Goal: Information Seeking & Learning: Learn about a topic

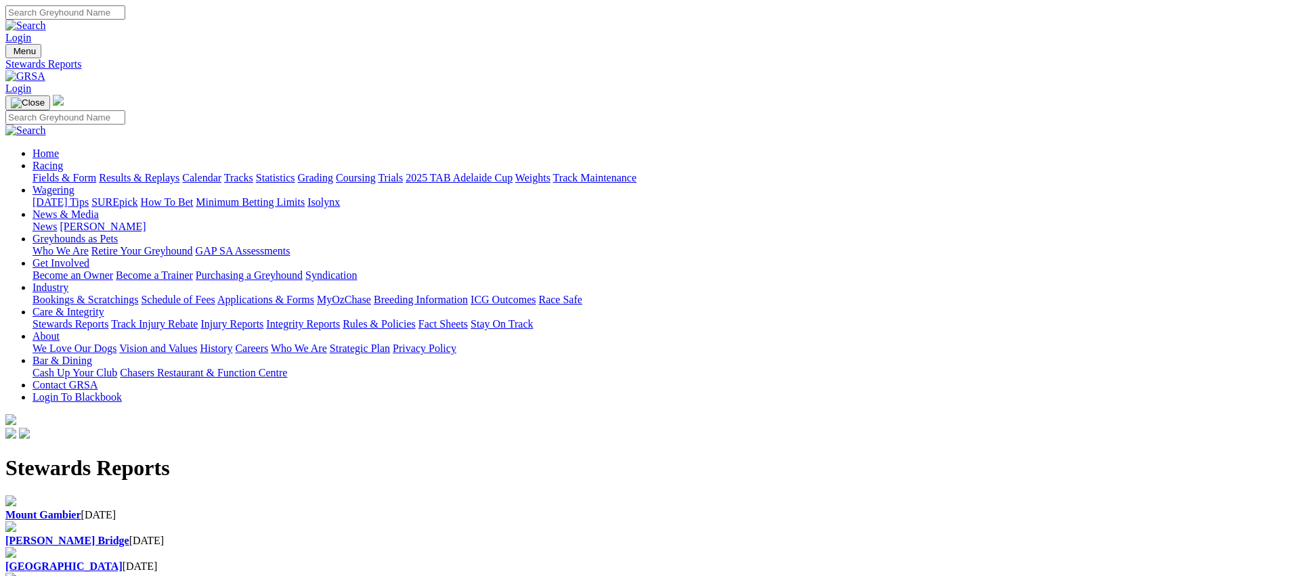
click at [63, 160] on link "Racing" at bounding box center [47, 166] width 30 height 12
click at [96, 172] on link "Fields & Form" at bounding box center [64, 178] width 64 height 12
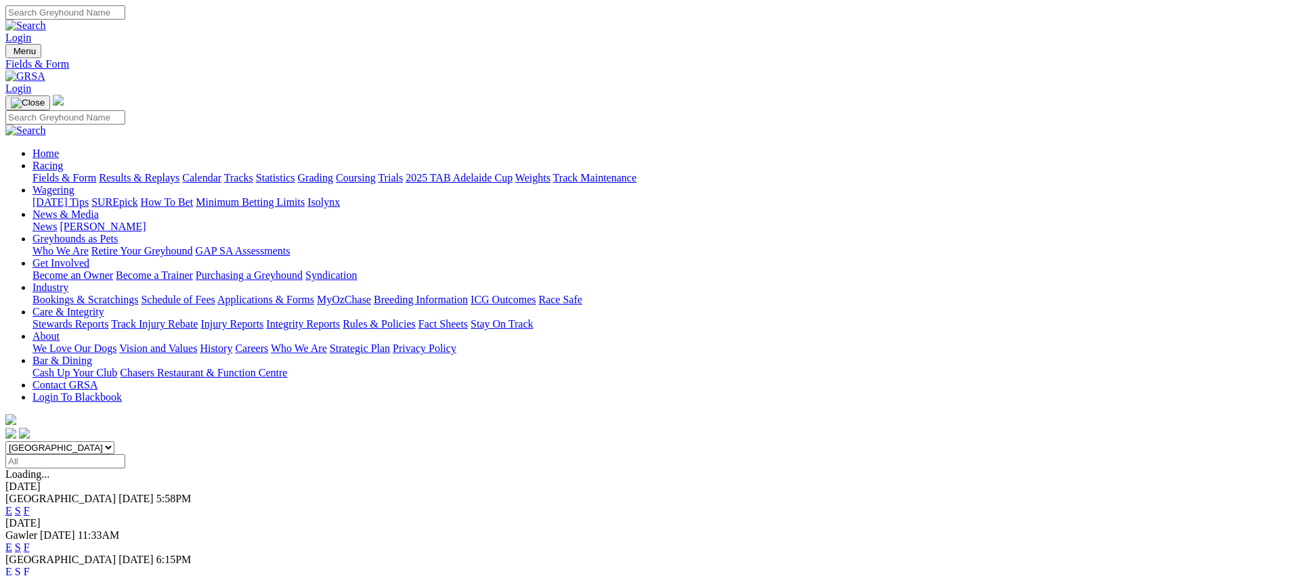
click at [12, 505] on link "E" at bounding box center [8, 511] width 7 height 12
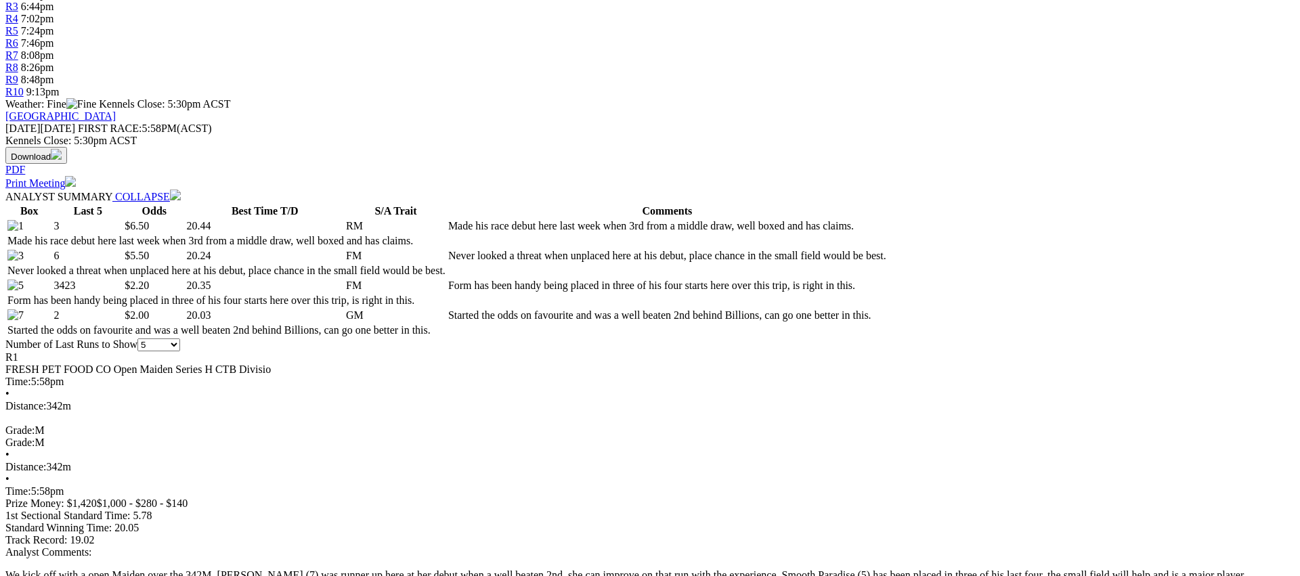
scroll to position [508, 0]
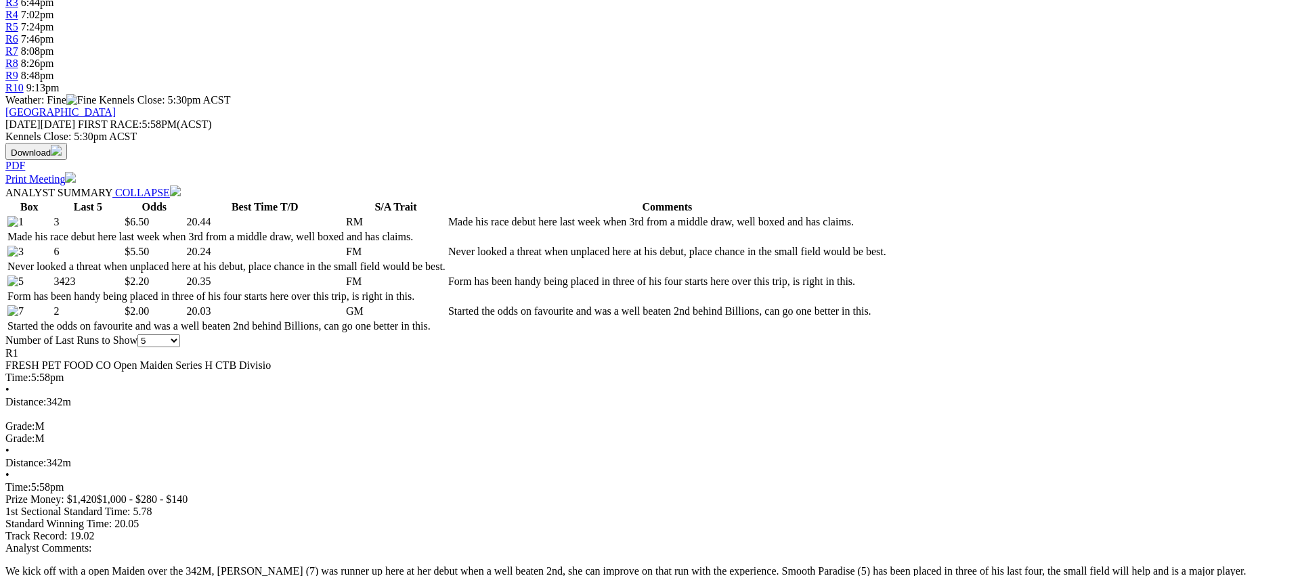
drag, startPoint x: 1083, startPoint y: 316, endPoint x: 1158, endPoint y: 299, distance: 77.2
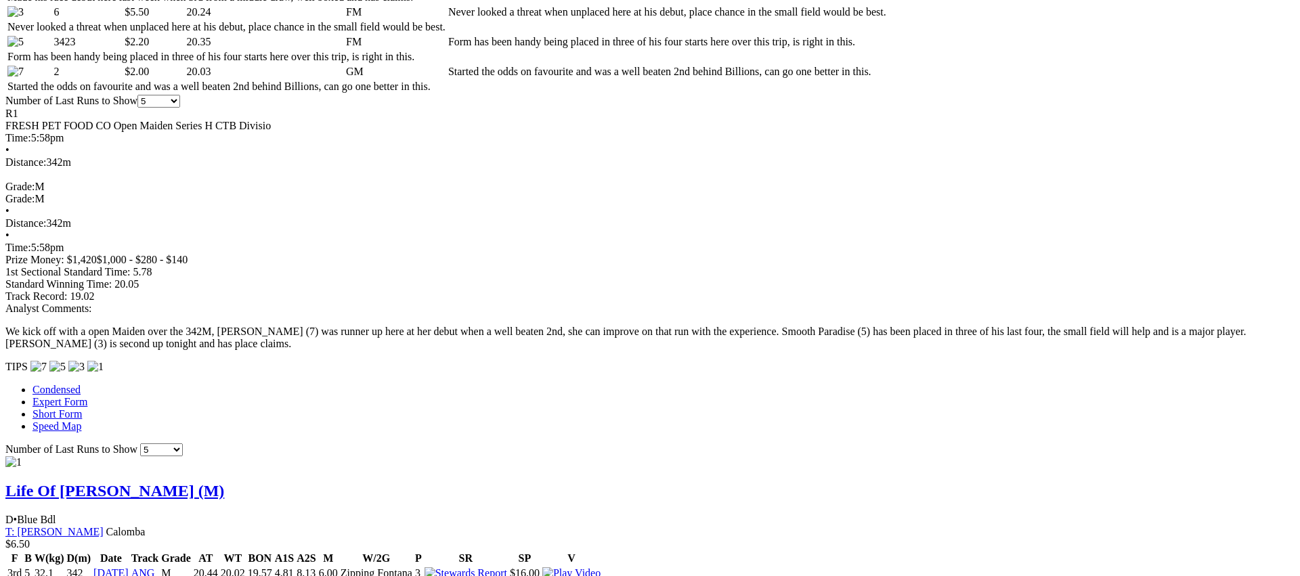
scroll to position [759, 0]
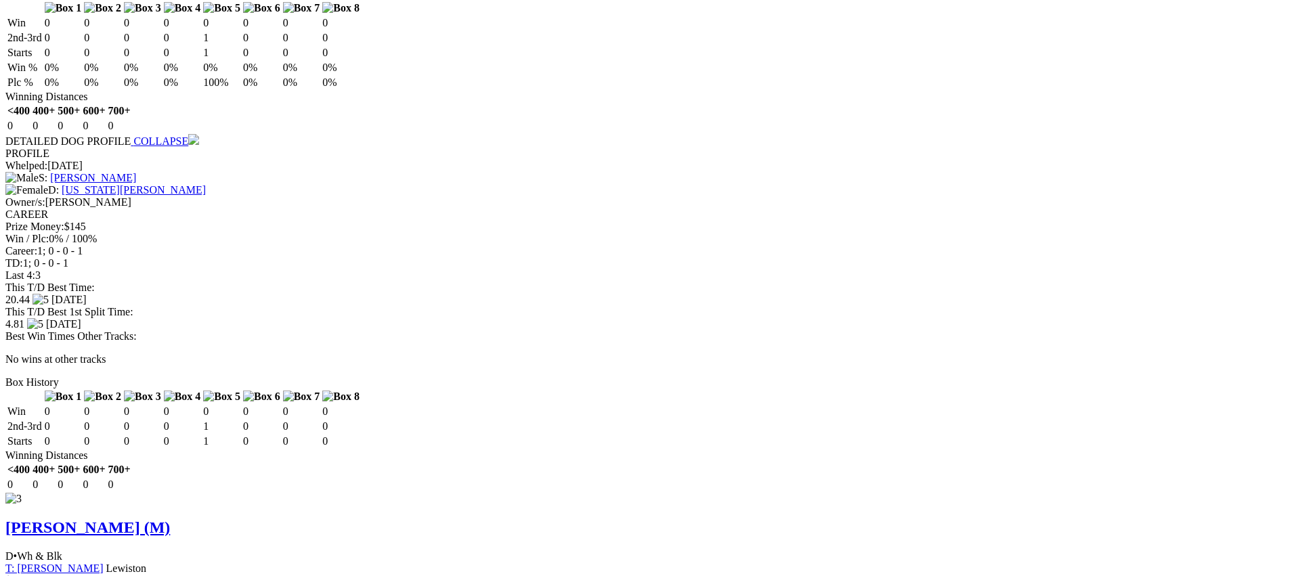
scroll to position [1342, 0]
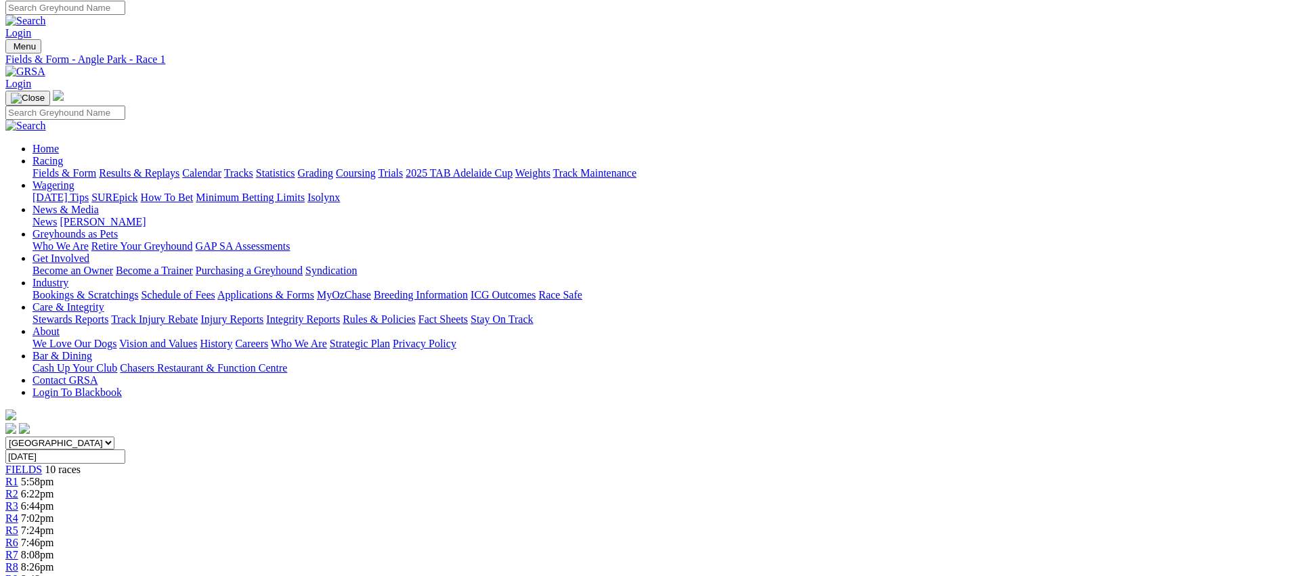
scroll to position [0, 0]
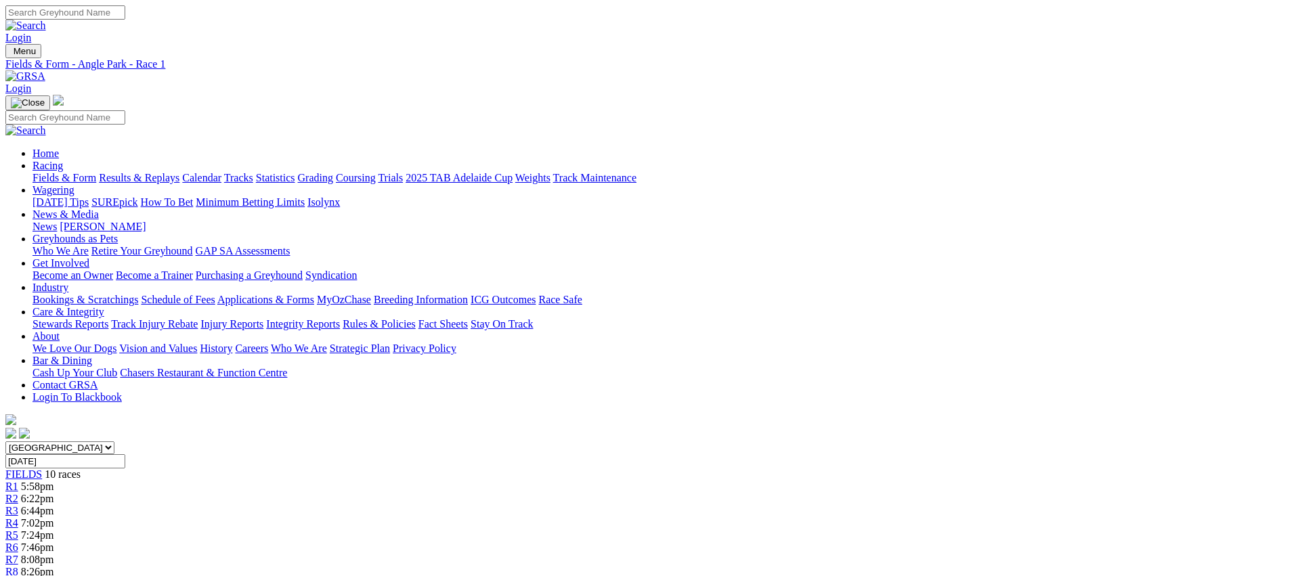
click at [18, 493] on span "R2" at bounding box center [11, 499] width 13 height 12
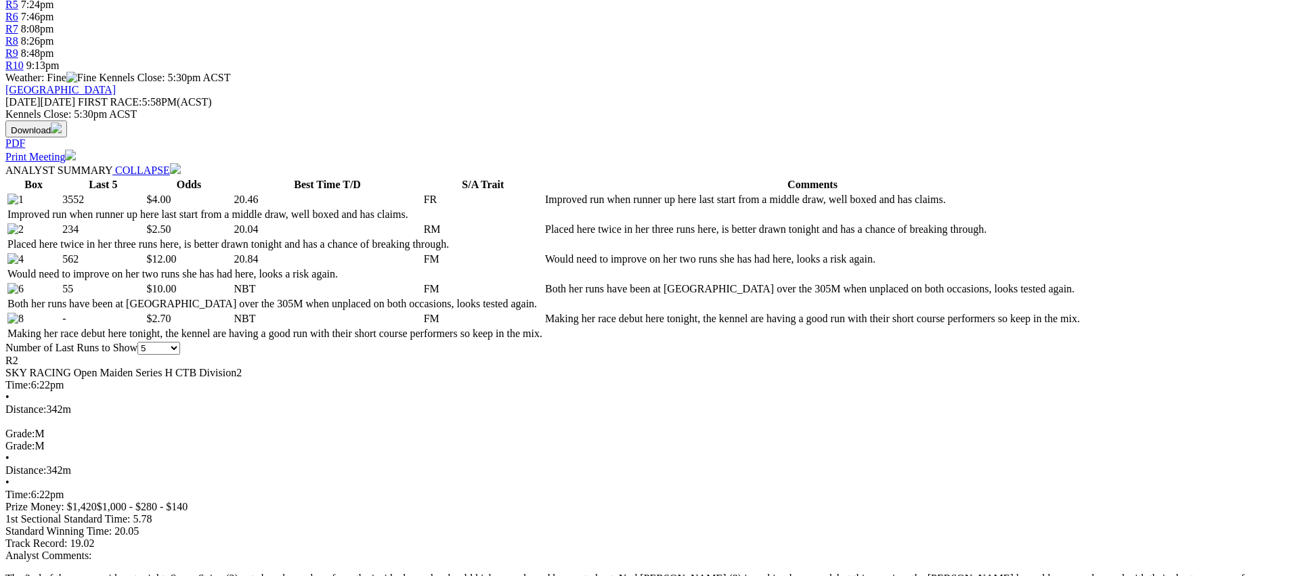
scroll to position [534, 0]
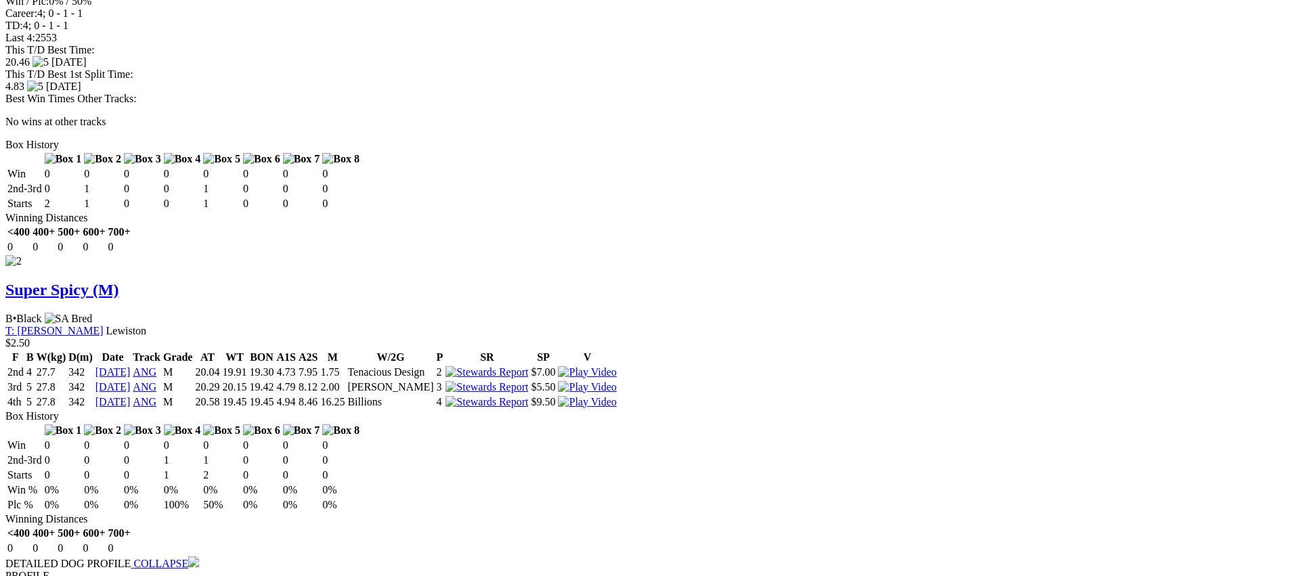
scroll to position [1679, 0]
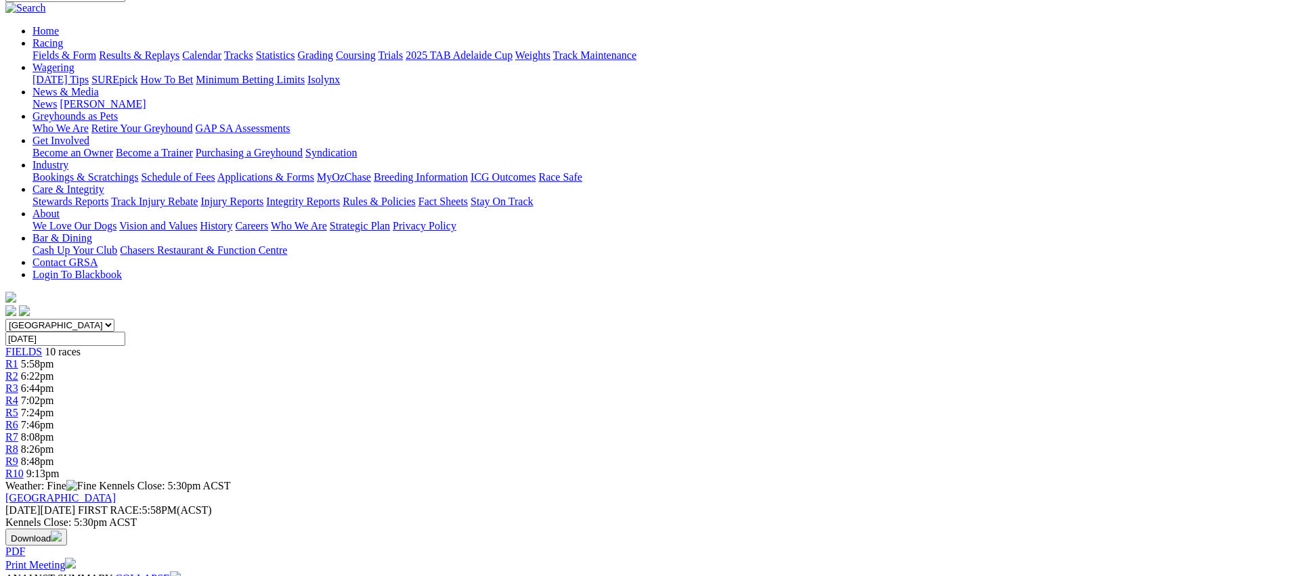
scroll to position [0, 0]
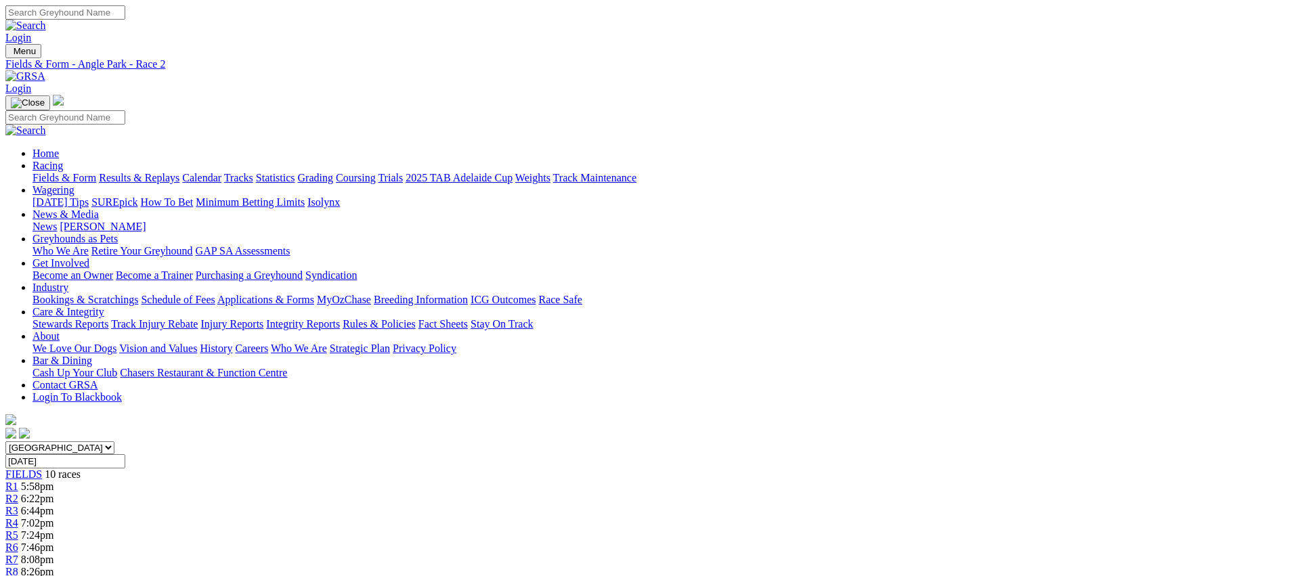
click at [18, 505] on span "R3" at bounding box center [11, 511] width 13 height 12
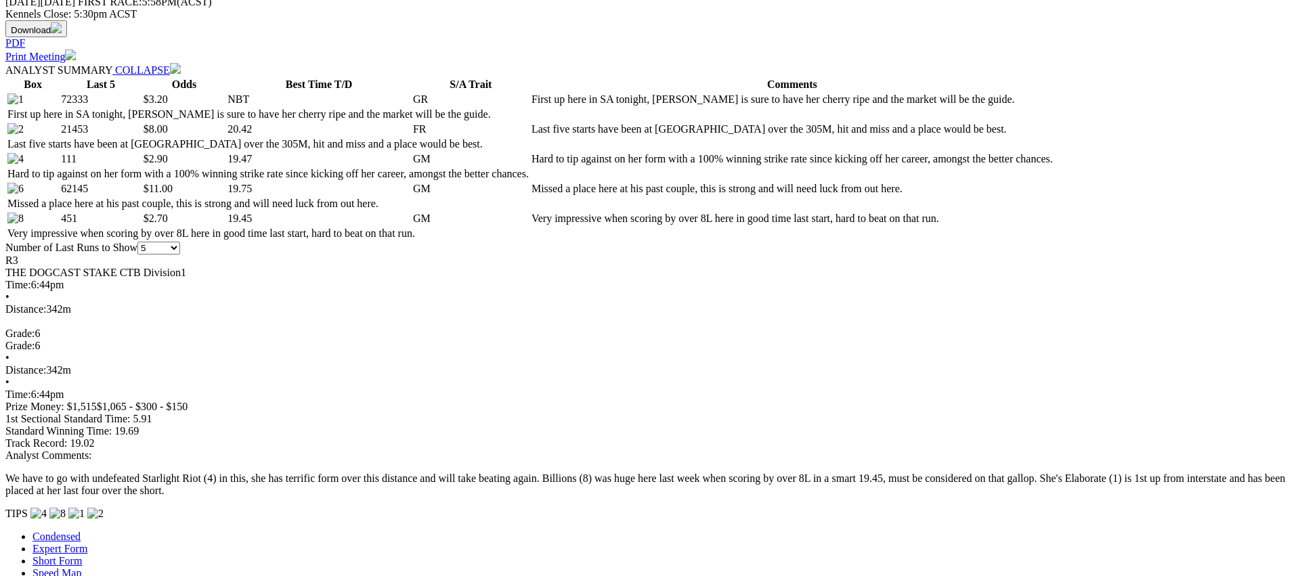
scroll to position [634, 0]
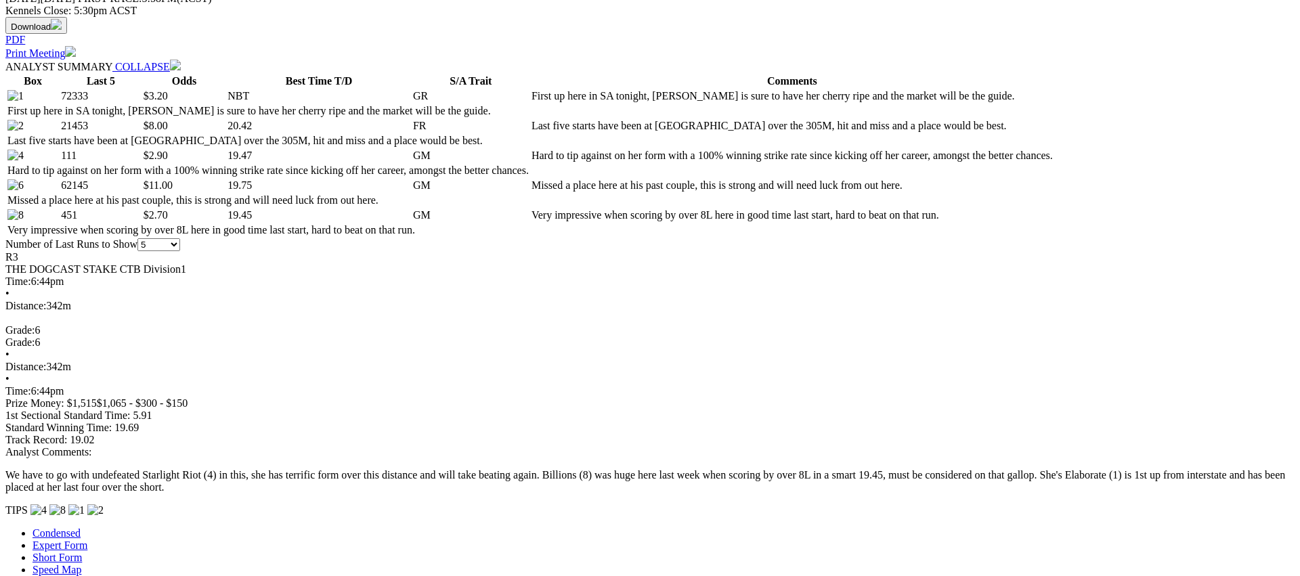
drag, startPoint x: 1081, startPoint y: 212, endPoint x: 1177, endPoint y: 110, distance: 139.8
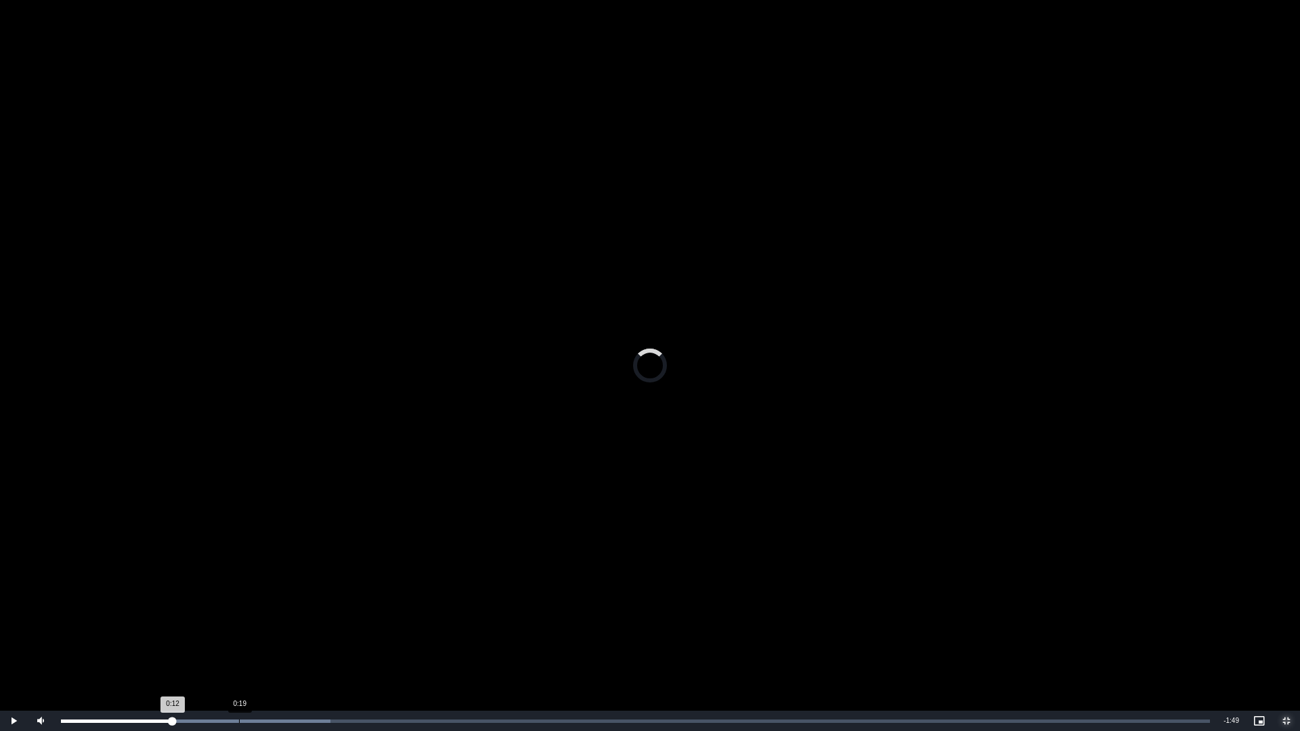
click at [239, 575] on div "0:19" at bounding box center [239, 721] width 1 height 3
click at [298, 575] on div "Loaded : 28.15% 0:26 0:21" at bounding box center [635, 721] width 1162 height 20
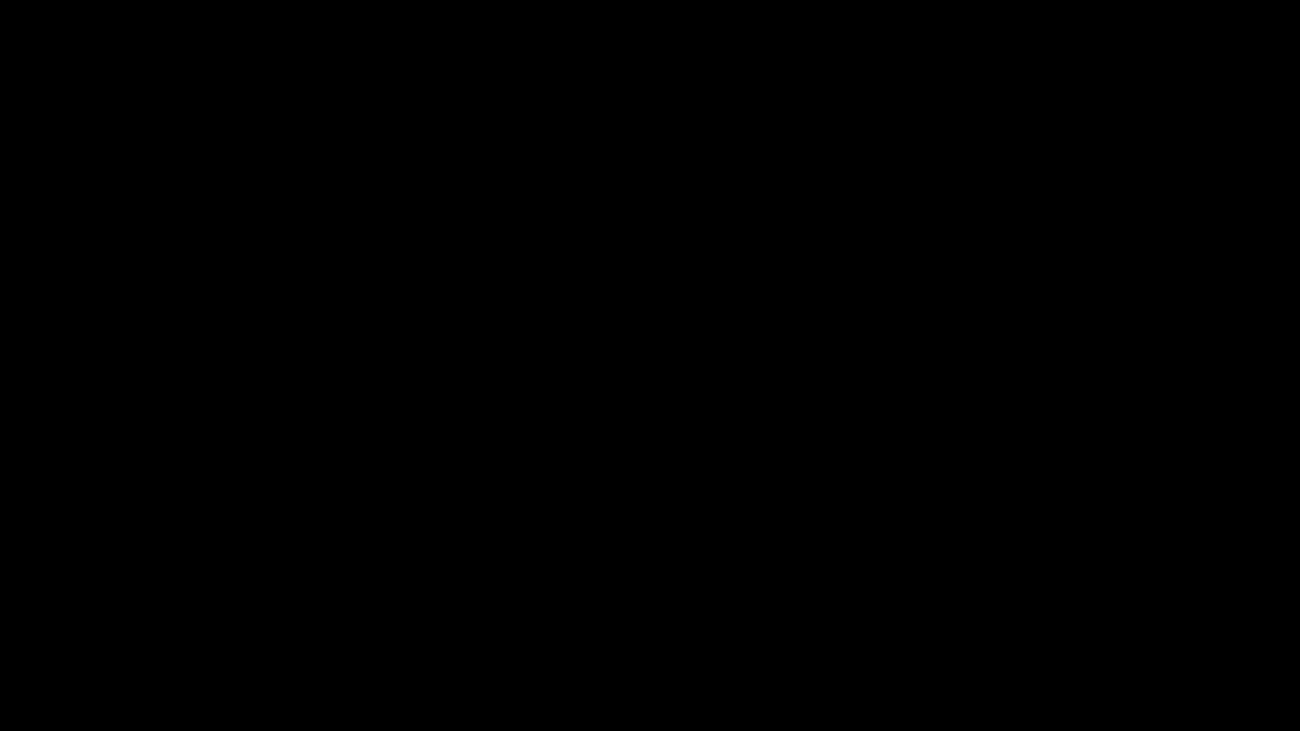
click at [437, 575] on video "To view this video please enable JavaScript, and consider upgrading to a web br…" at bounding box center [650, 365] width 1300 height 731
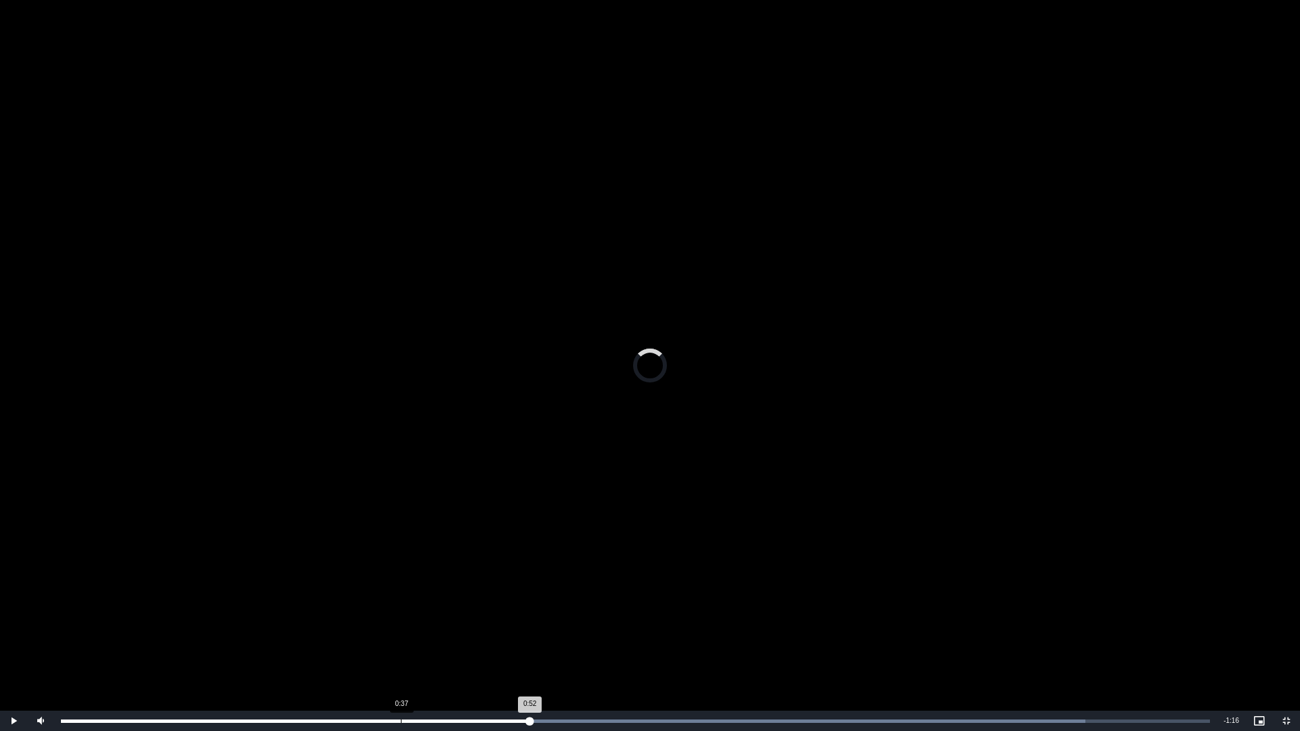
click at [401, 575] on div "0:37" at bounding box center [401, 721] width 1 height 3
click at [439, 575] on div "0:42" at bounding box center [439, 721] width 1 height 3
click at [455, 575] on div "0:43" at bounding box center [455, 721] width 1 height 3
click at [489, 575] on div "0:47" at bounding box center [489, 721] width 1 height 3
click at [519, 575] on div "Loaded : 89.15% 0:50 0:51" at bounding box center [635, 721] width 1162 height 20
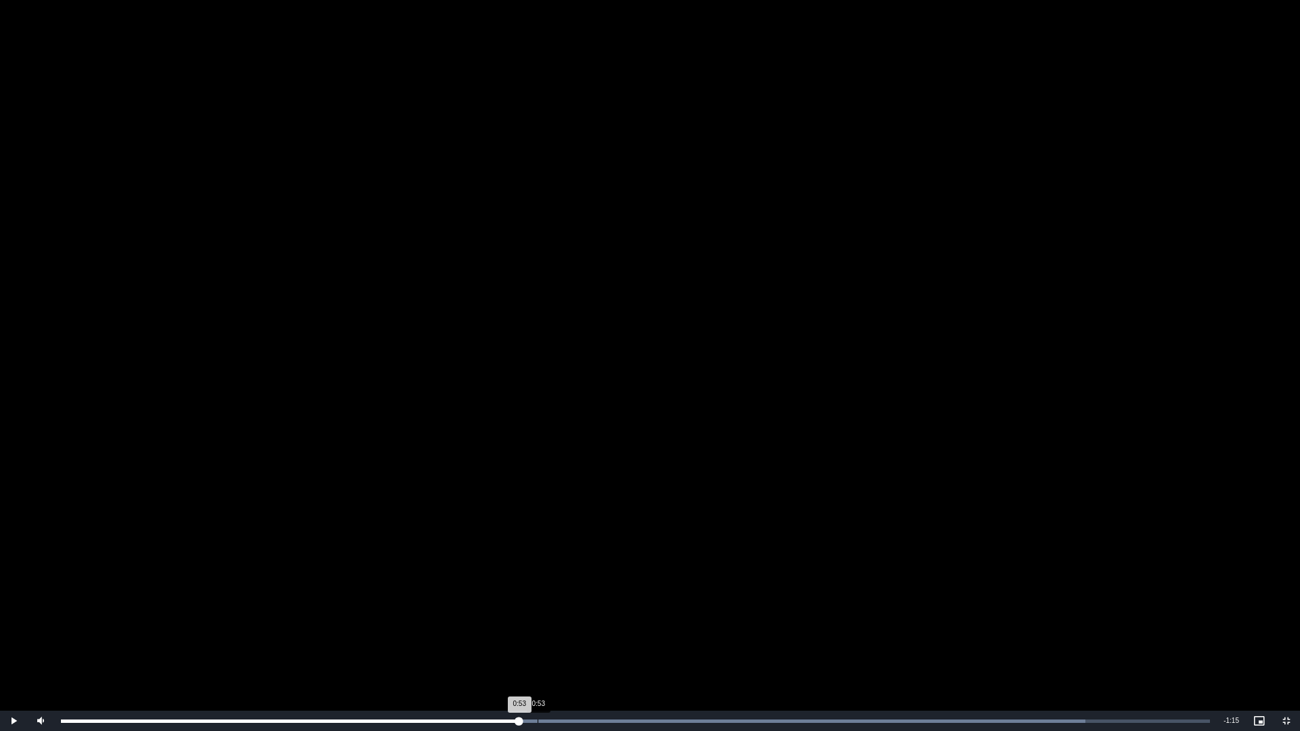
click at [537, 575] on div "Loaded : 89.15% 0:53 0:53" at bounding box center [635, 721] width 1162 height 20
click at [588, 575] on div "Progress Bar" at bounding box center [667, 721] width 835 height 3
click at [573, 575] on div "0:57" at bounding box center [573, 721] width 1 height 3
click at [553, 575] on div "0:54" at bounding box center [552, 721] width 1 height 3
click at [533, 575] on div "0:52" at bounding box center [533, 721] width 1 height 3
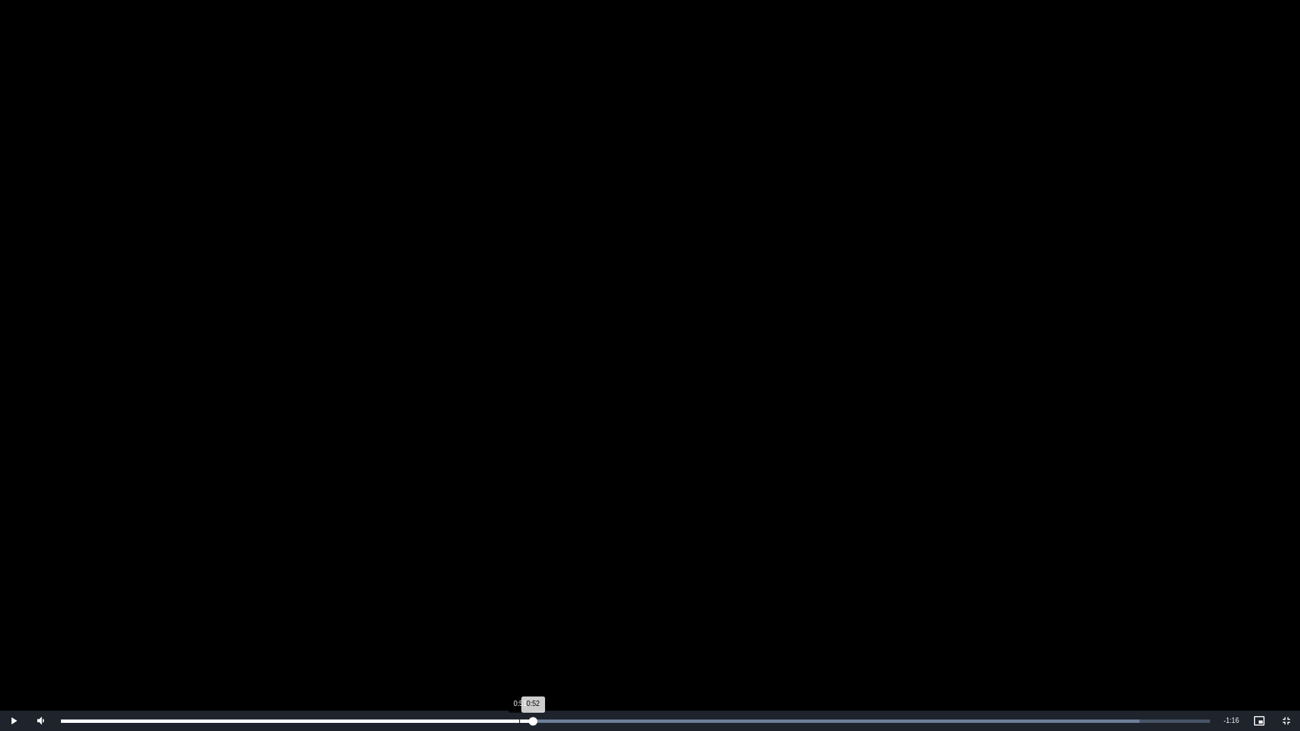
click at [518, 575] on div "Loaded : 93.84% 0:51 0:52" at bounding box center [635, 721] width 1162 height 20
click at [504, 575] on div "Loaded : 93.84% 0:49 0:49" at bounding box center [635, 721] width 1162 height 20
click at [407, 575] on div "Loaded : 93.84% 0:38 0:49" at bounding box center [635, 721] width 1162 height 20
click at [414, 575] on div "0:39" at bounding box center [414, 721] width 1 height 3
click at [401, 575] on div "0:37" at bounding box center [401, 721] width 1 height 3
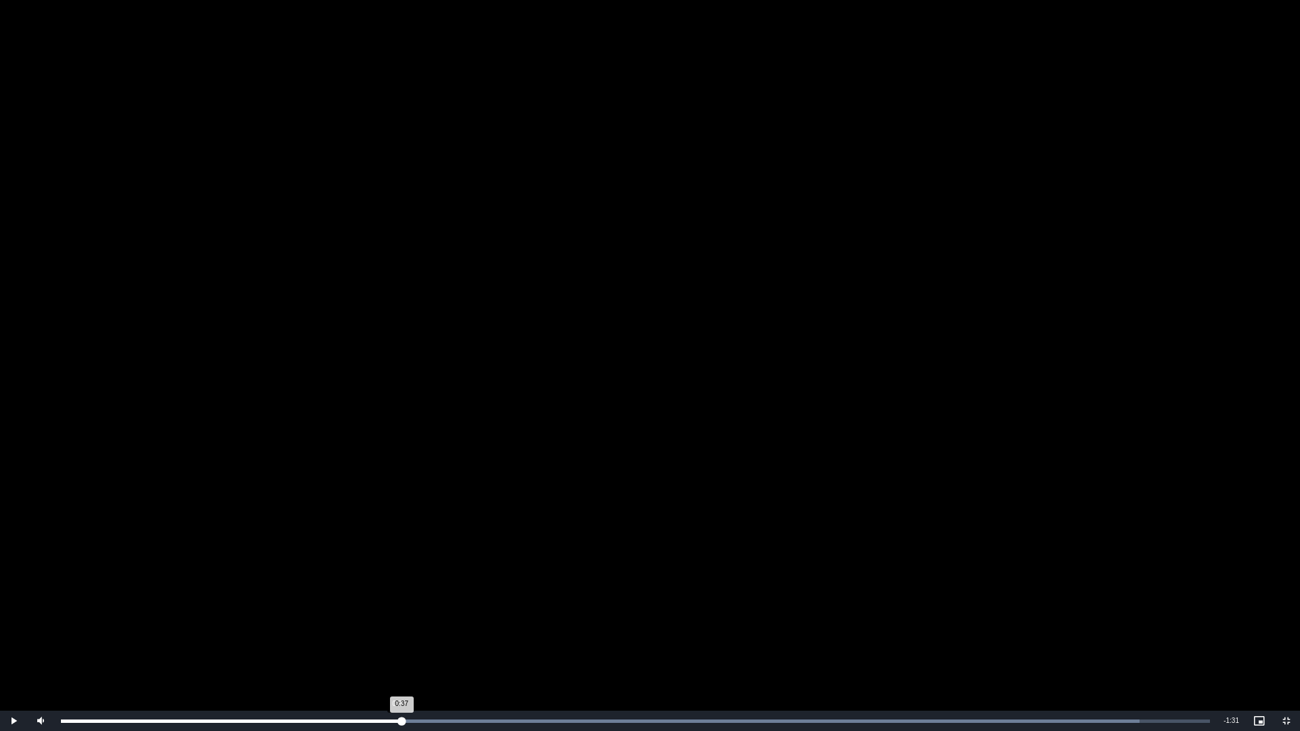
click at [398, 575] on div "0:37" at bounding box center [231, 721] width 340 height 3
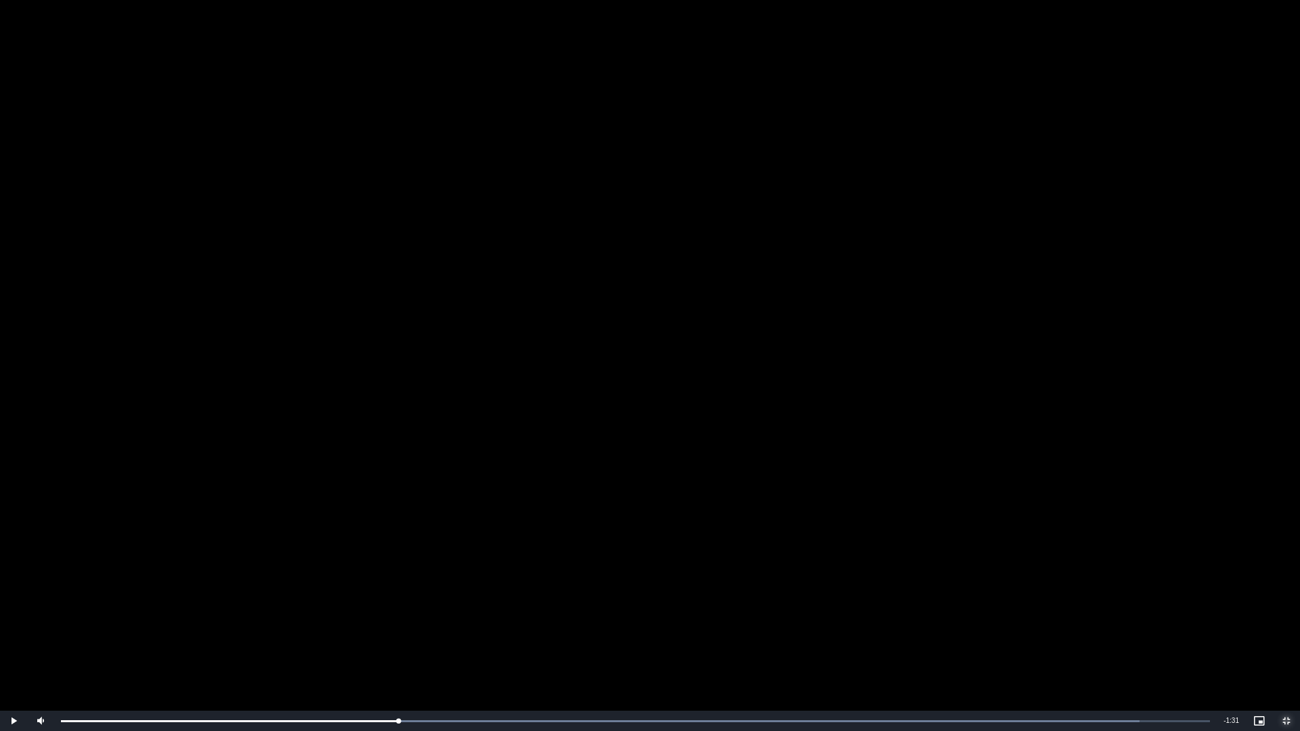
click at [1287, 575] on span "Video Player" at bounding box center [1286, 721] width 27 height 0
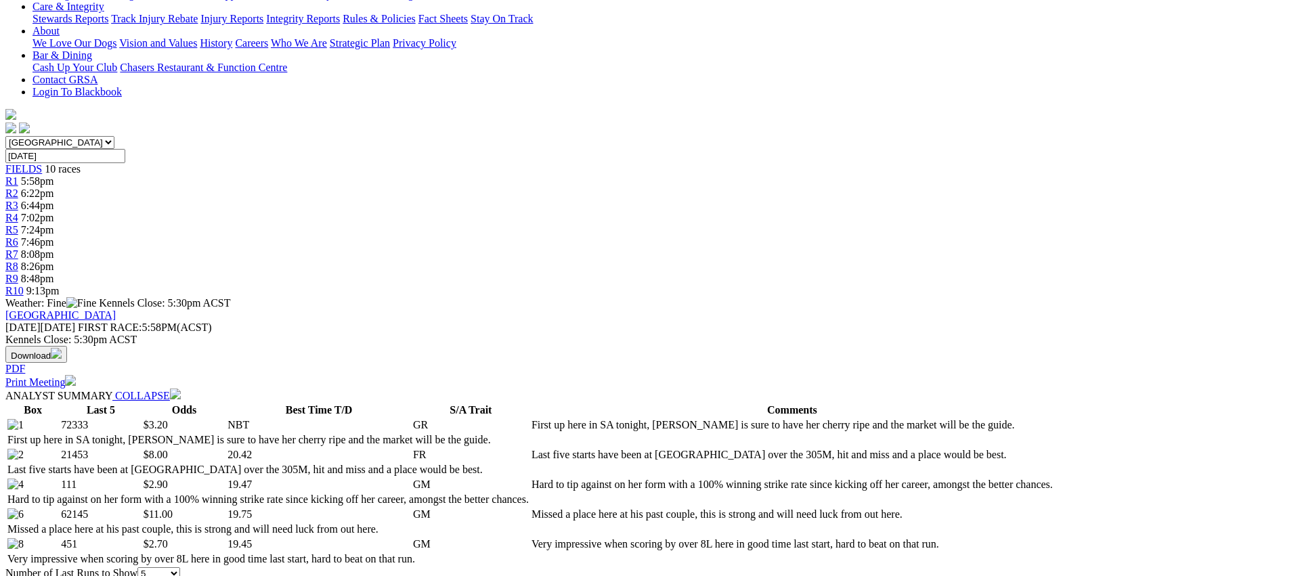
scroll to position [83, 0]
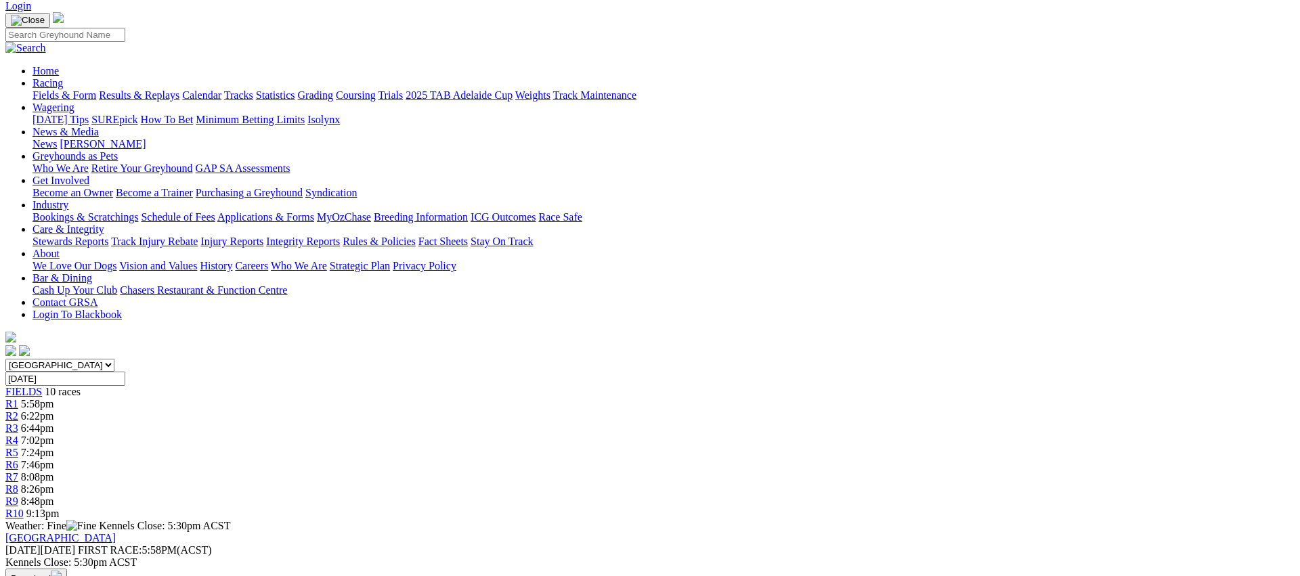
click at [18, 435] on span "R4" at bounding box center [11, 441] width 13 height 12
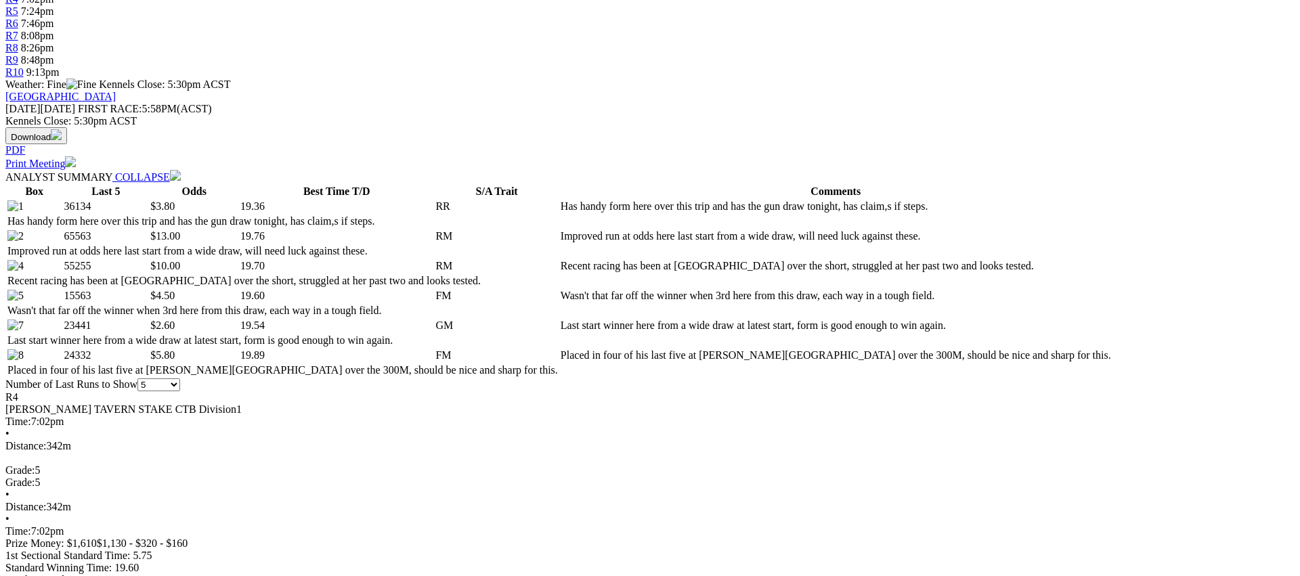
scroll to position [542, 0]
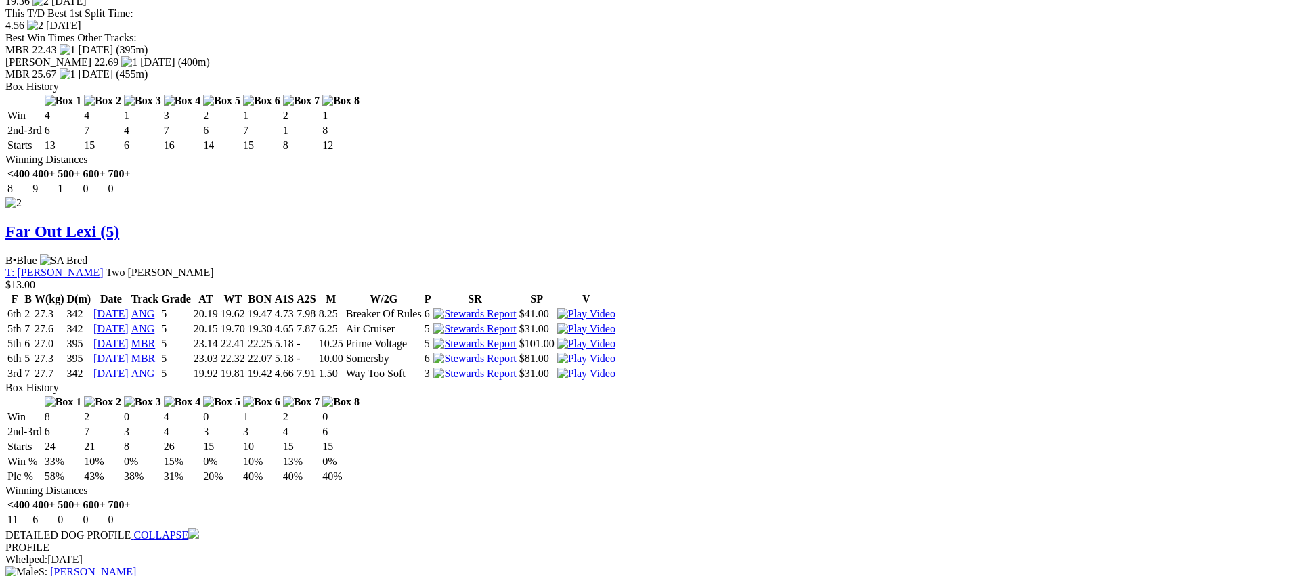
scroll to position [1760, 0]
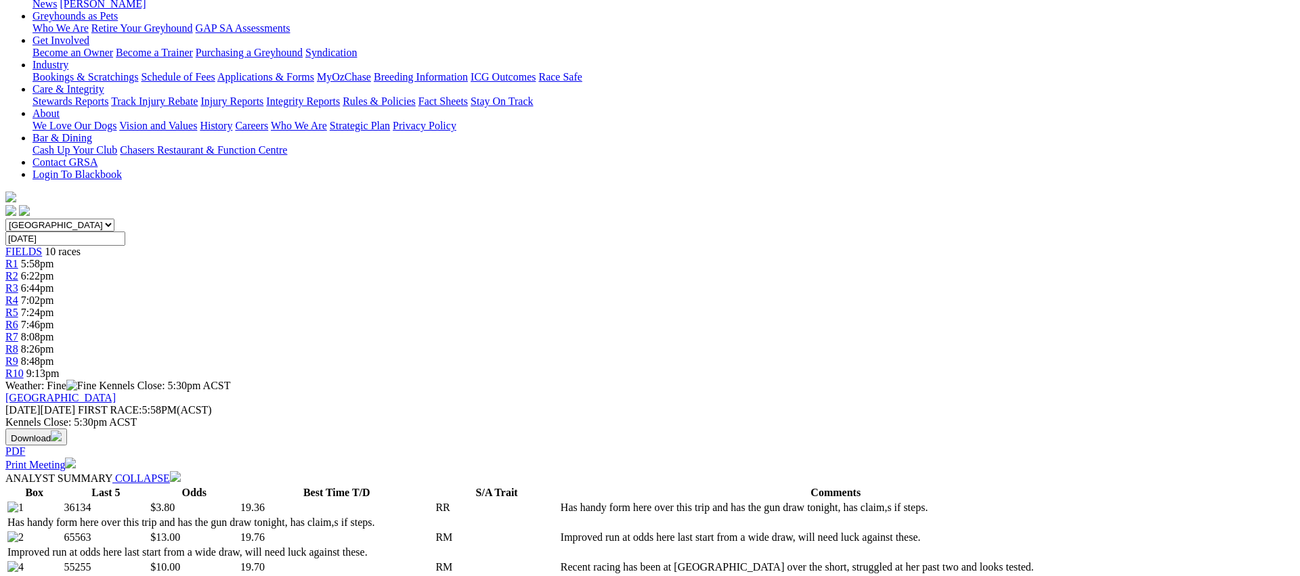
scroll to position [0, 0]
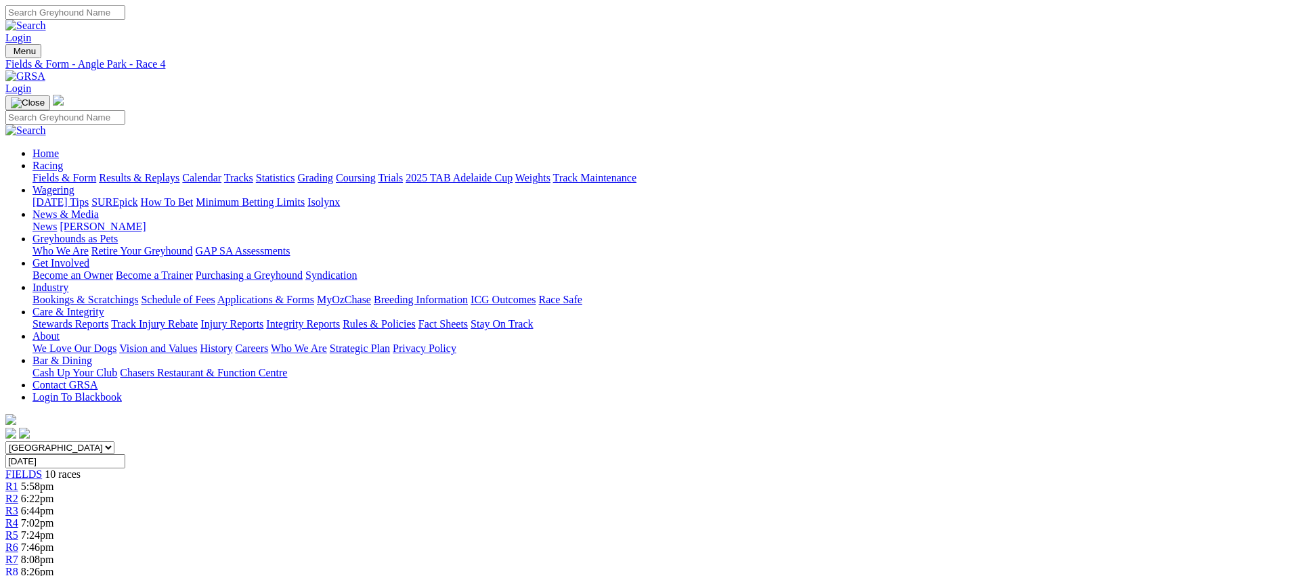
click at [18, 529] on span "R5" at bounding box center [11, 535] width 13 height 12
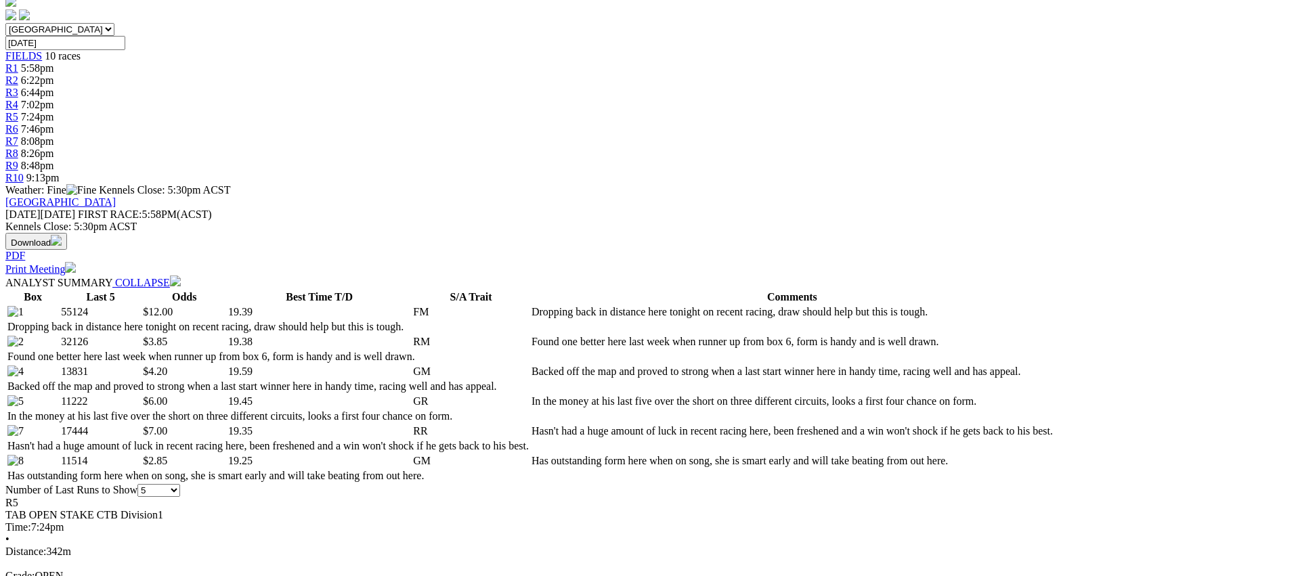
scroll to position [419, 0]
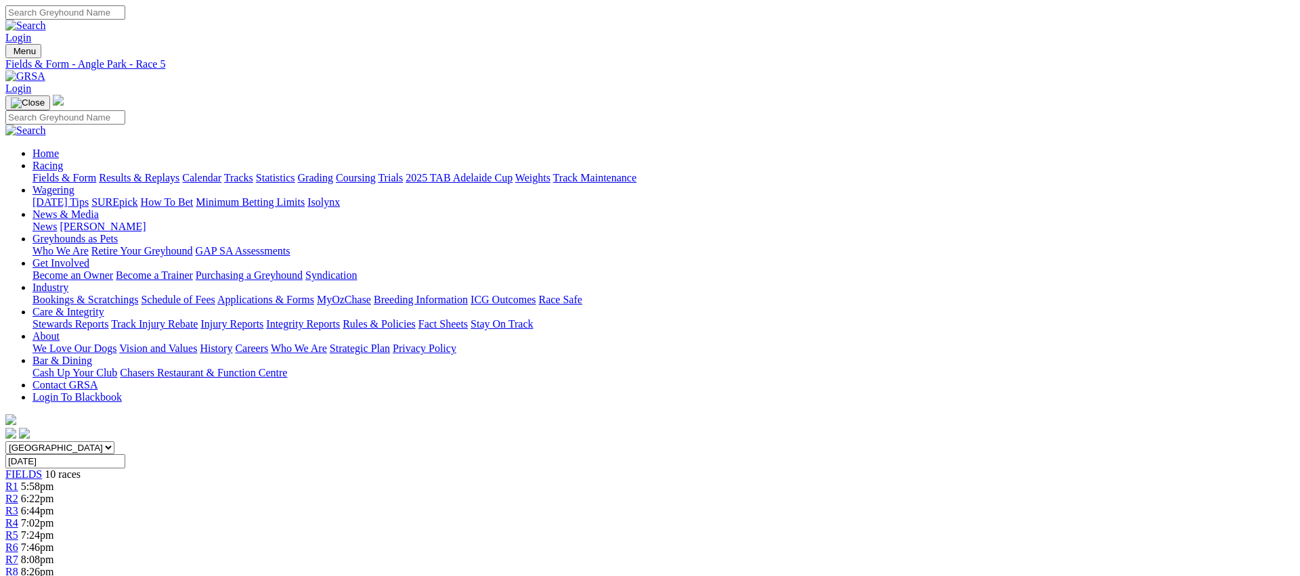
scroll to position [1, 0]
click at [18, 541] on link "R6" at bounding box center [11, 547] width 13 height 12
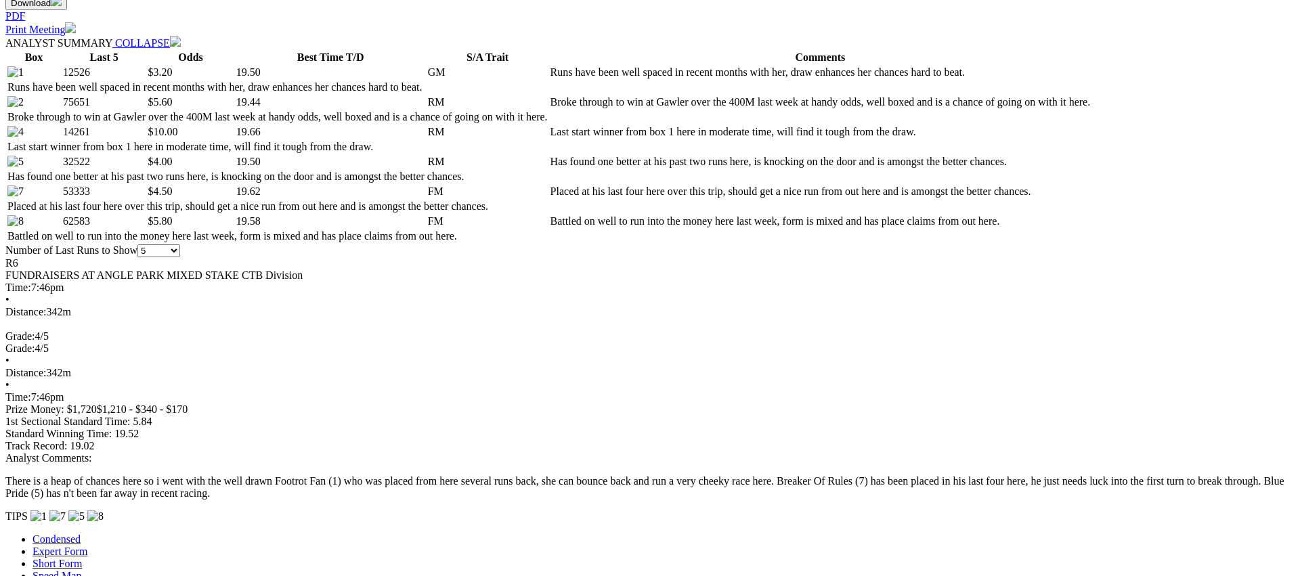
scroll to position [659, 0]
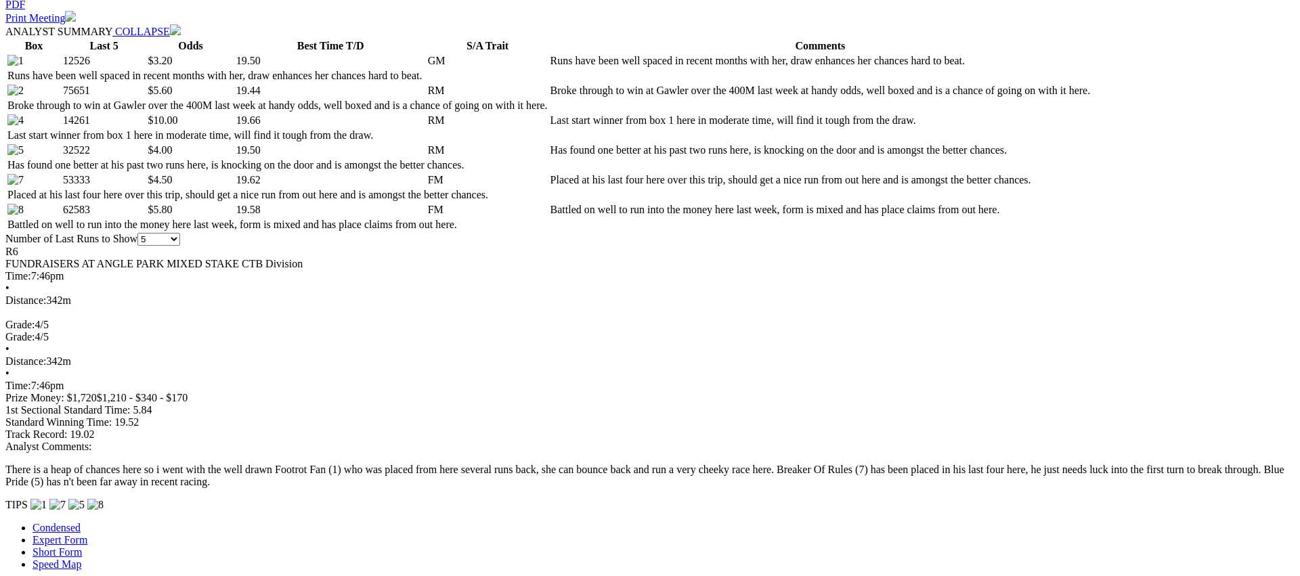
scroll to position [672, 0]
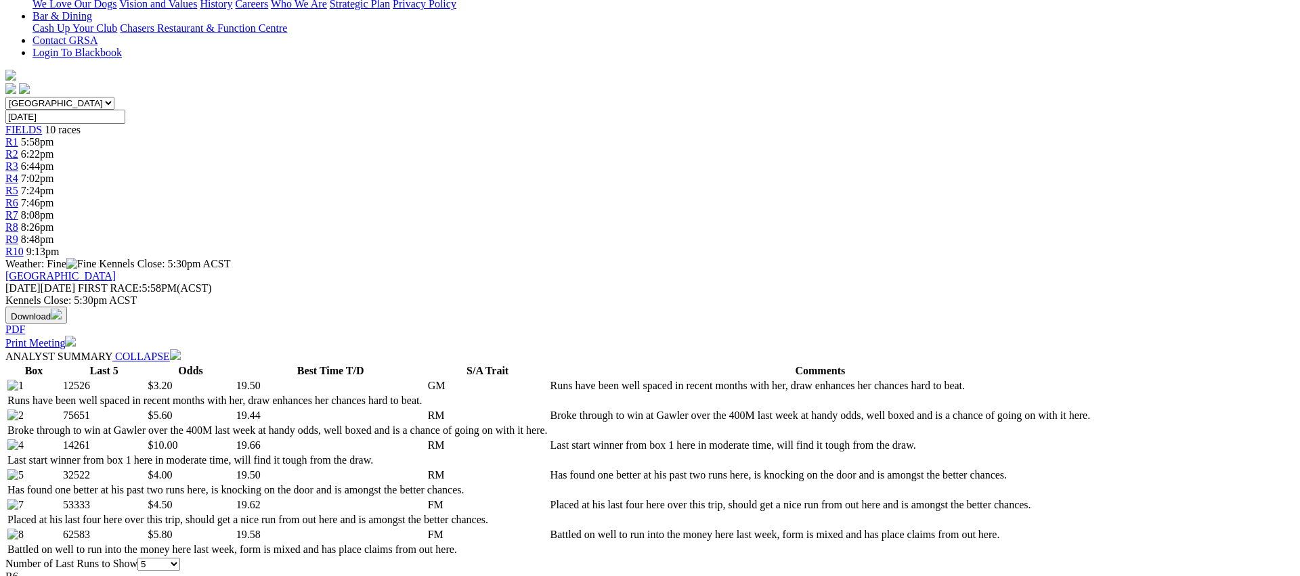
scroll to position [0, 0]
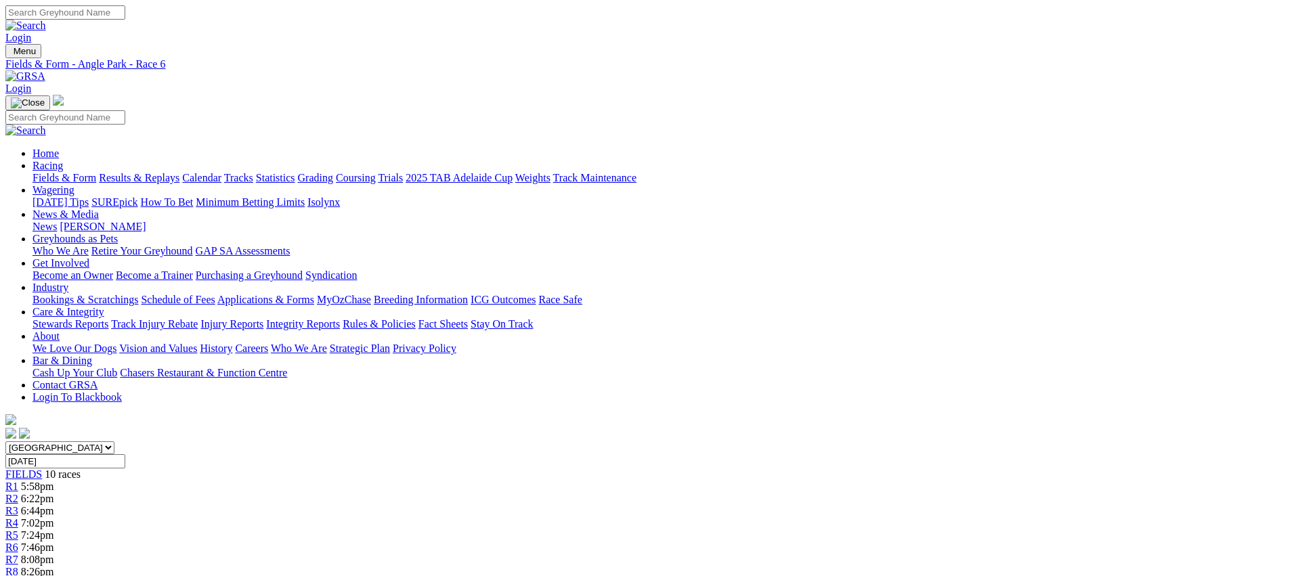
click at [18, 554] on span "R7" at bounding box center [11, 560] width 13 height 12
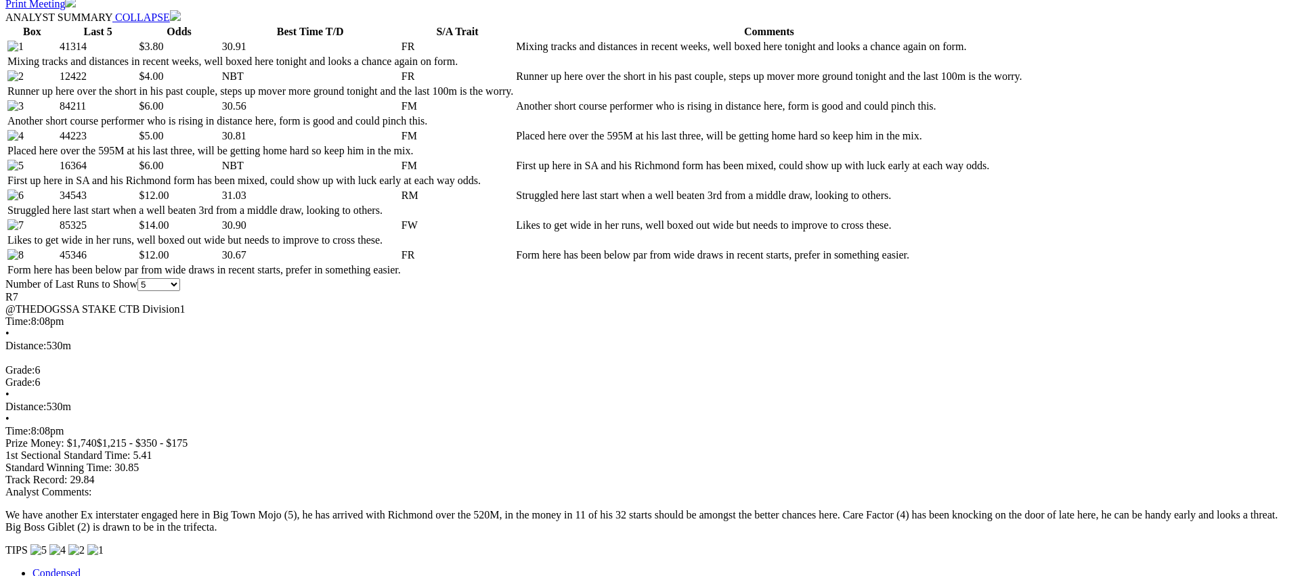
scroll to position [729, 0]
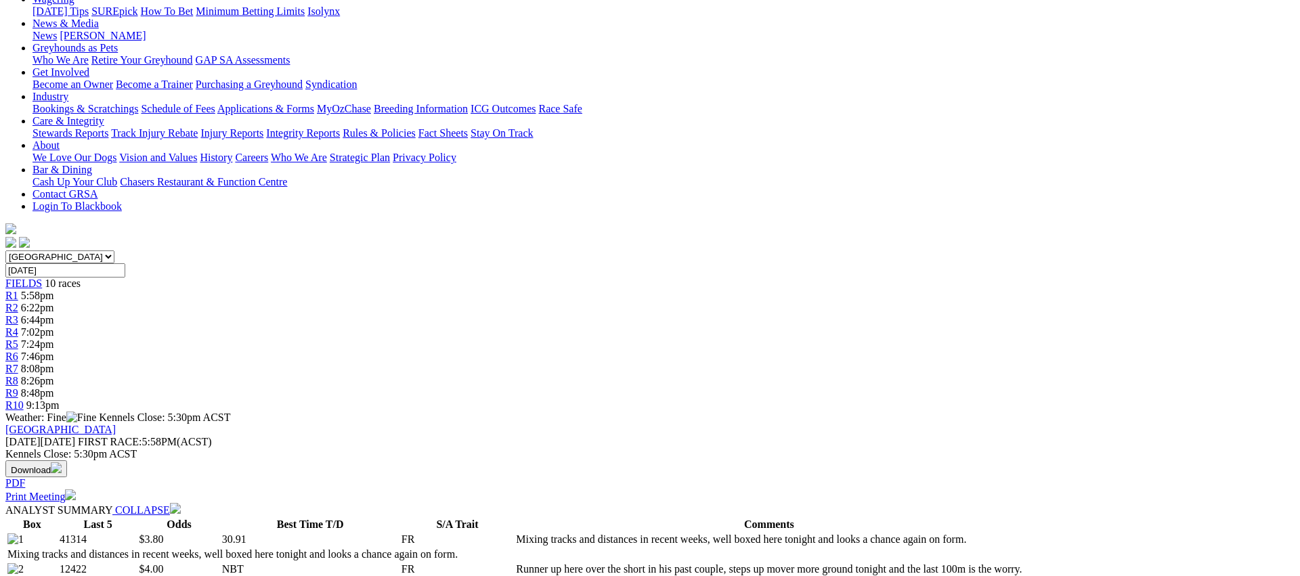
scroll to position [0, 0]
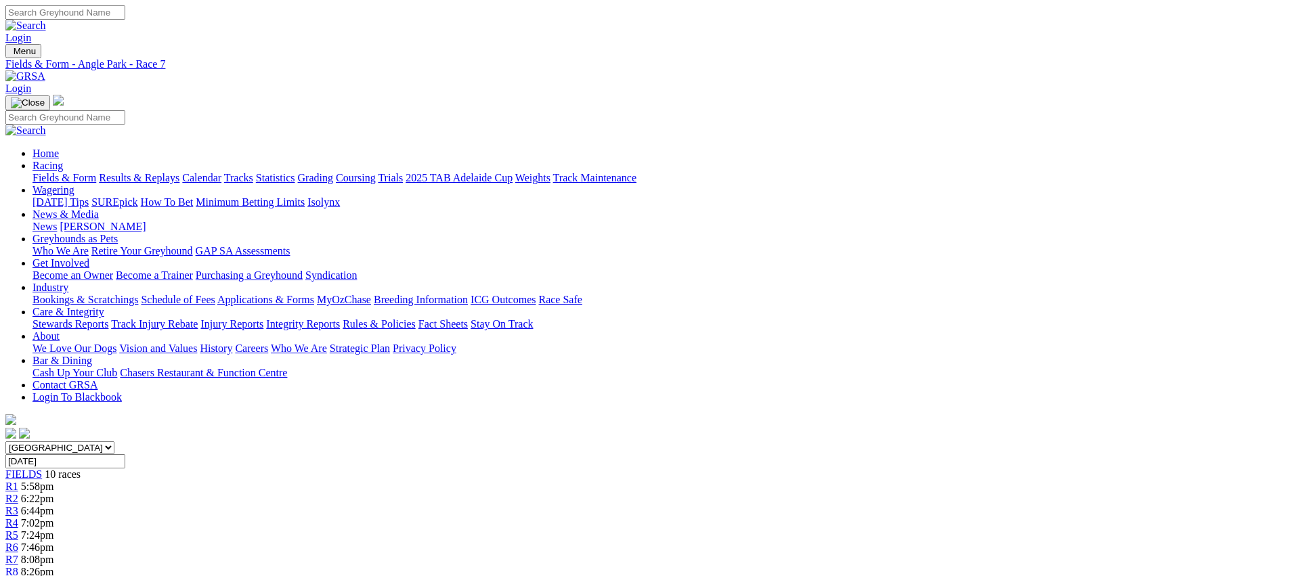
click at [18, 566] on link "R8" at bounding box center [11, 572] width 13 height 12
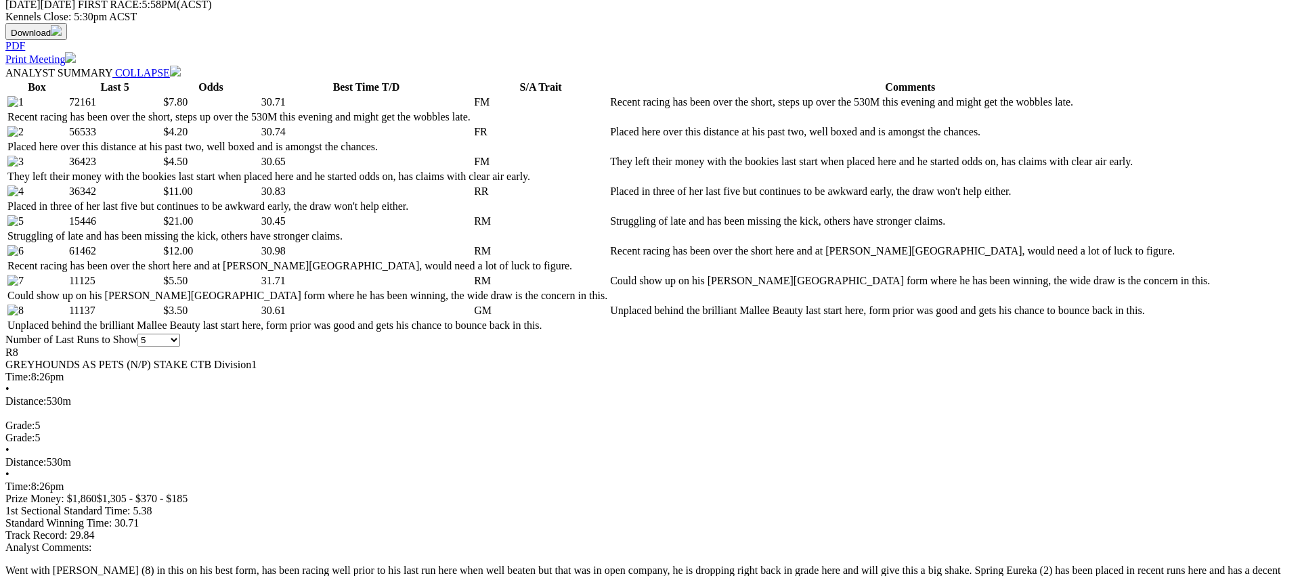
scroll to position [649, 0]
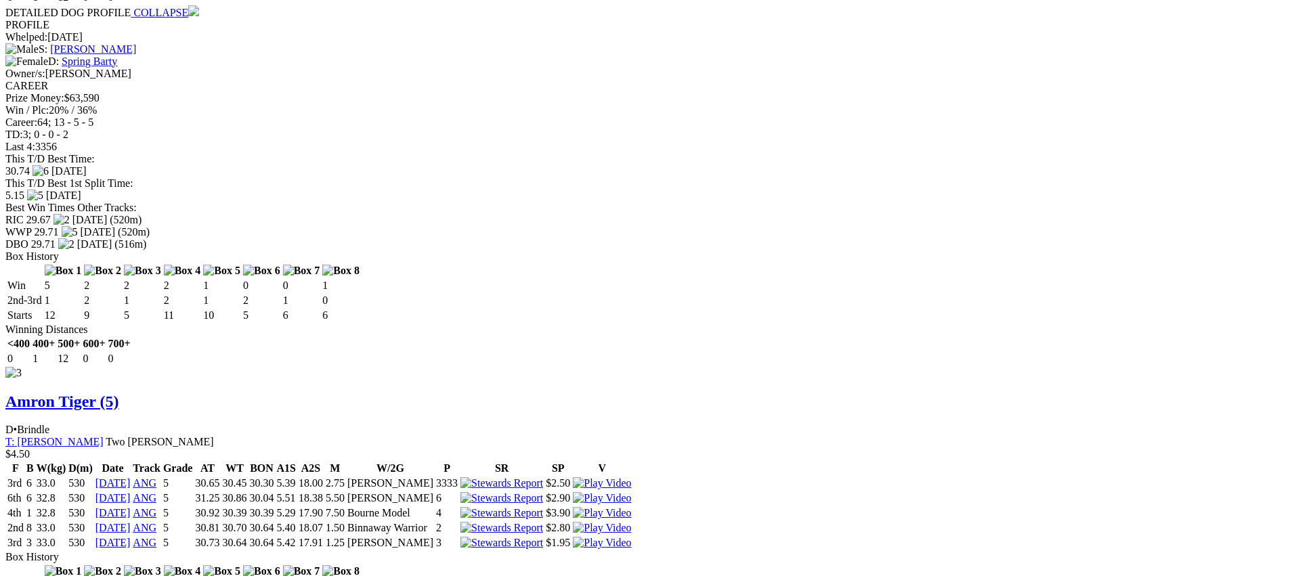
scroll to position [2343, 0]
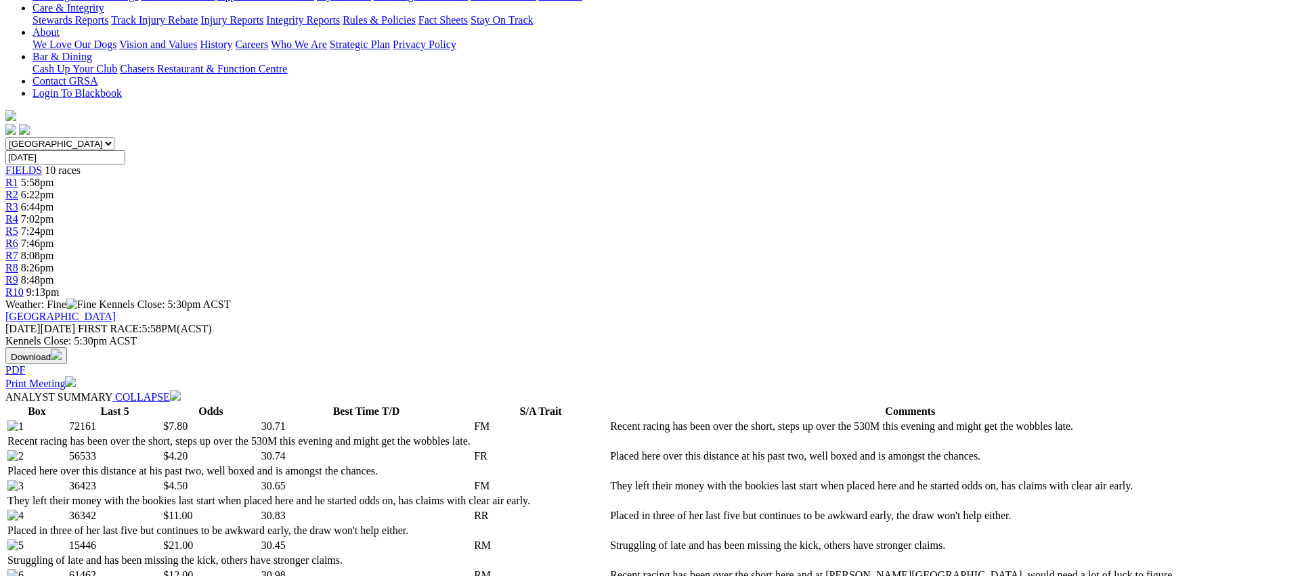
scroll to position [0, 0]
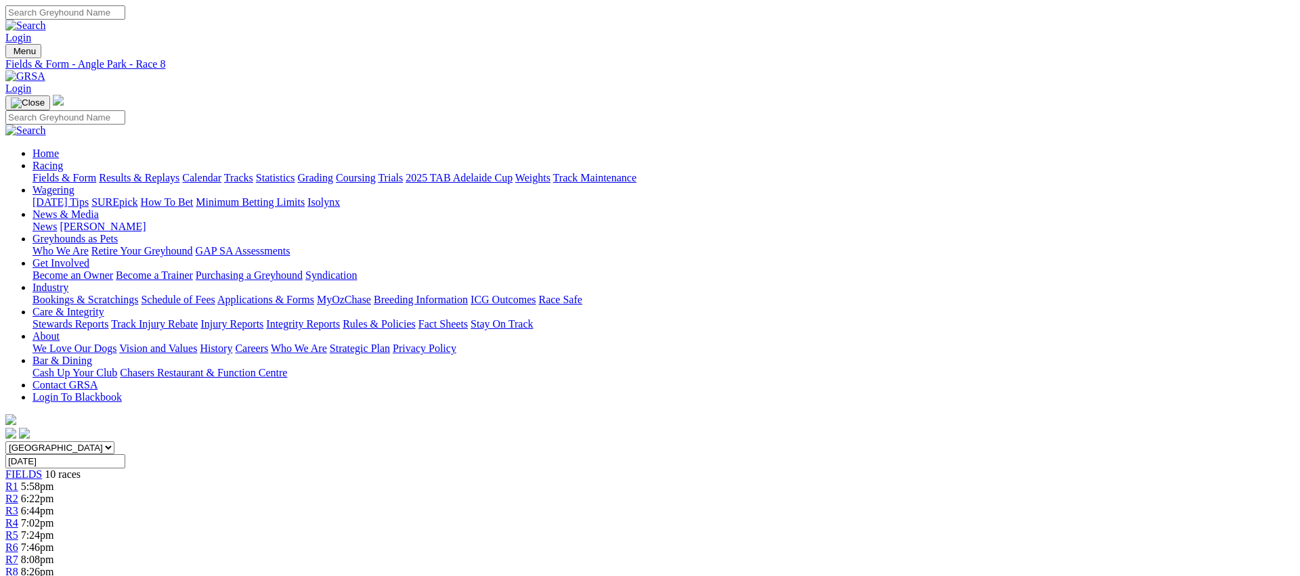
click at [18, 575] on link "R9" at bounding box center [11, 584] width 13 height 12
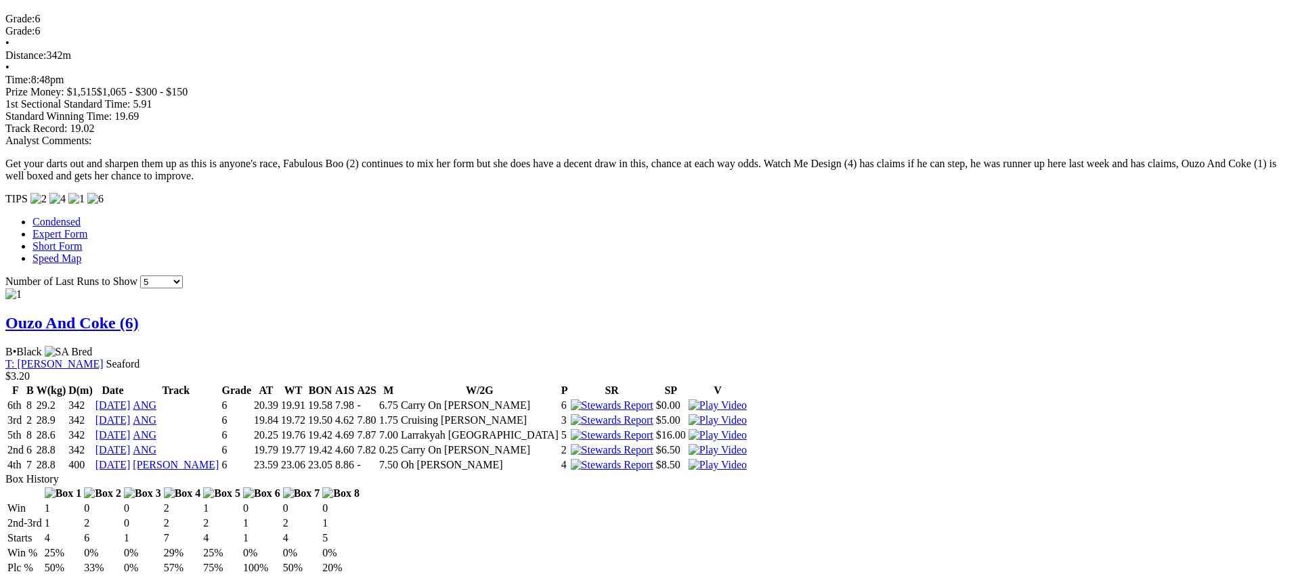
scroll to position [952, 0]
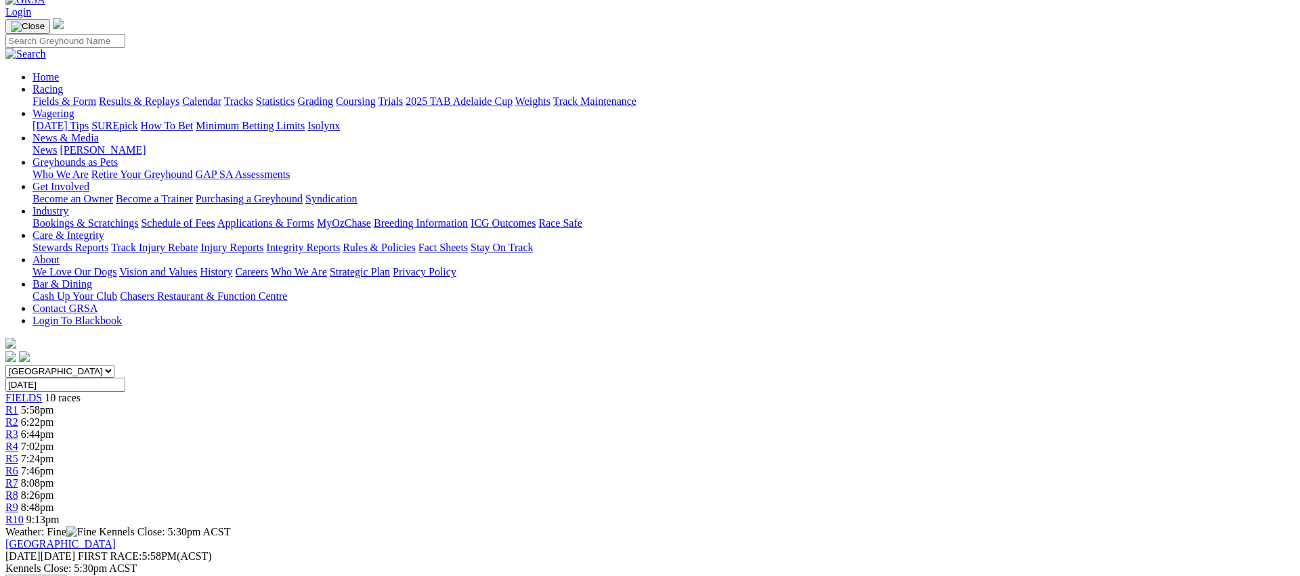
scroll to position [0, 0]
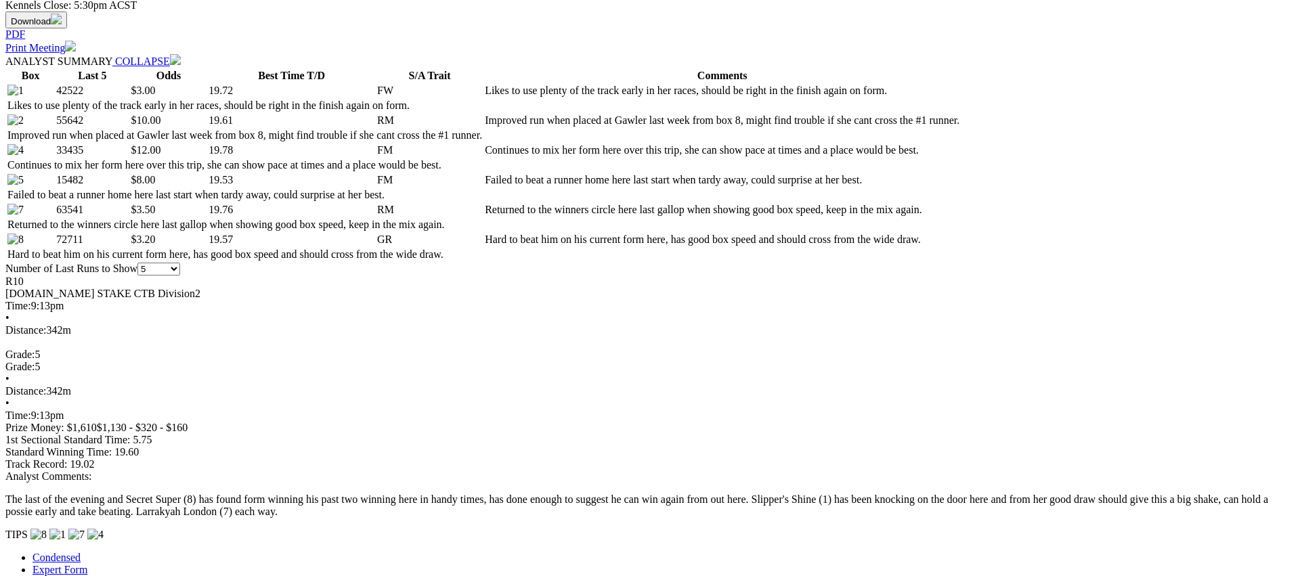
scroll to position [661, 0]
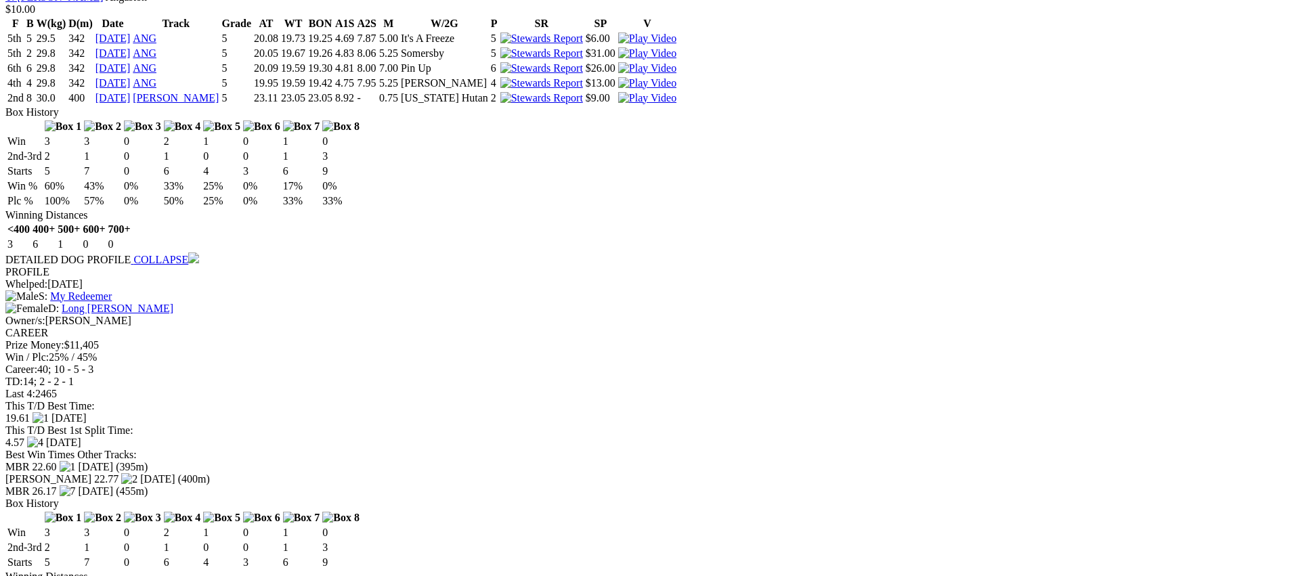
scroll to position [2011, 0]
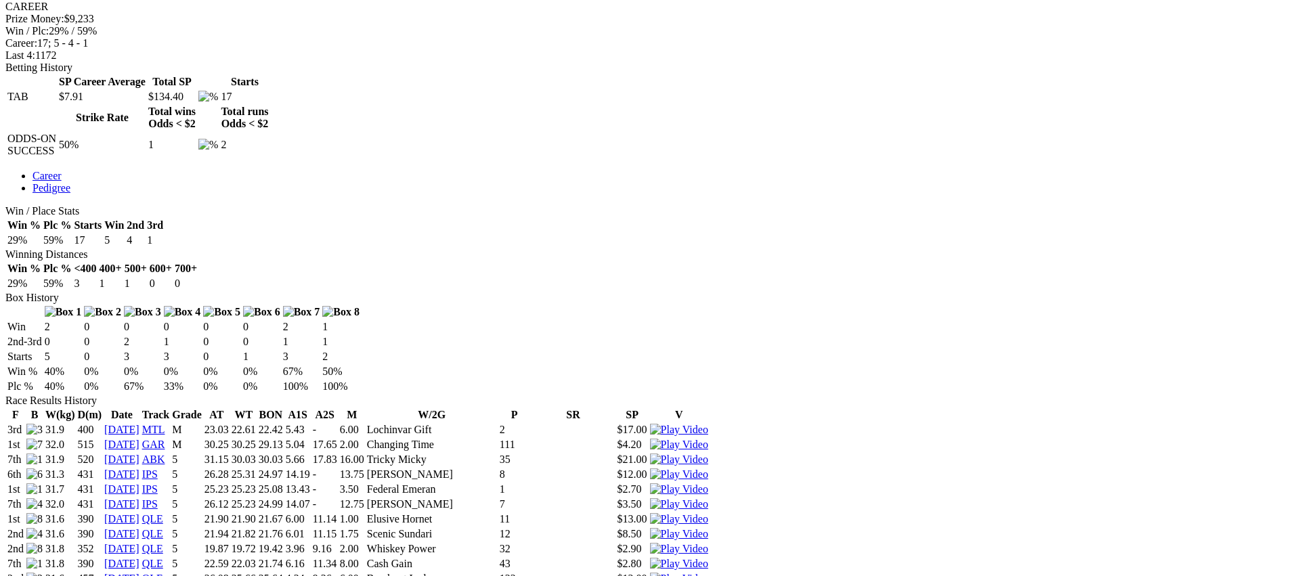
scroll to position [597, 0]
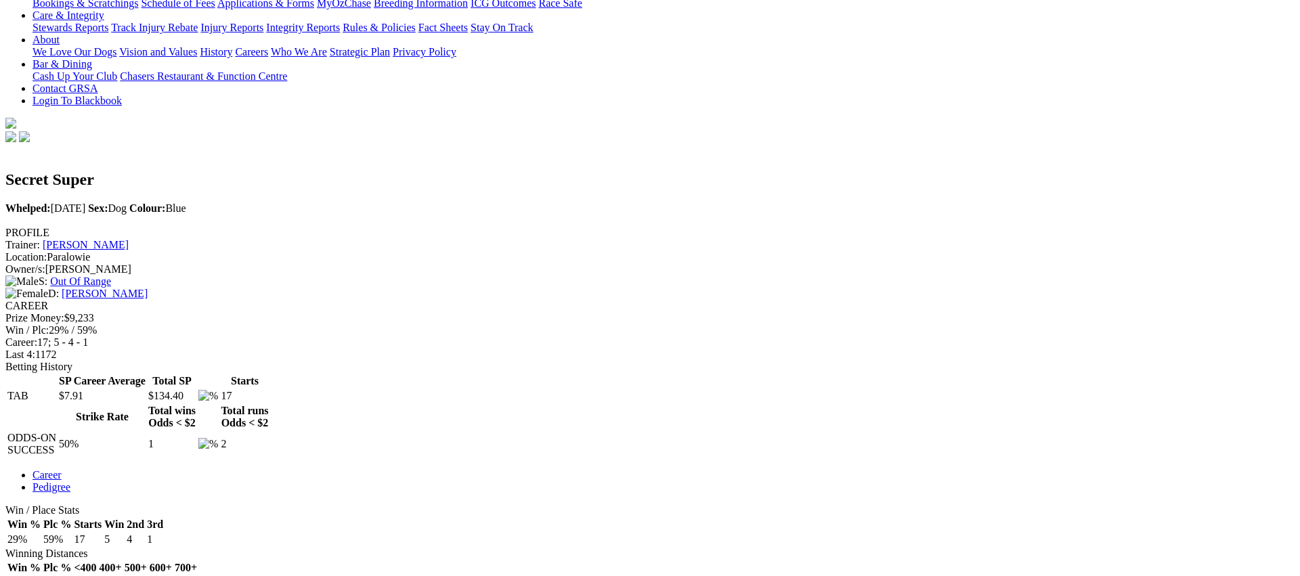
scroll to position [0, 0]
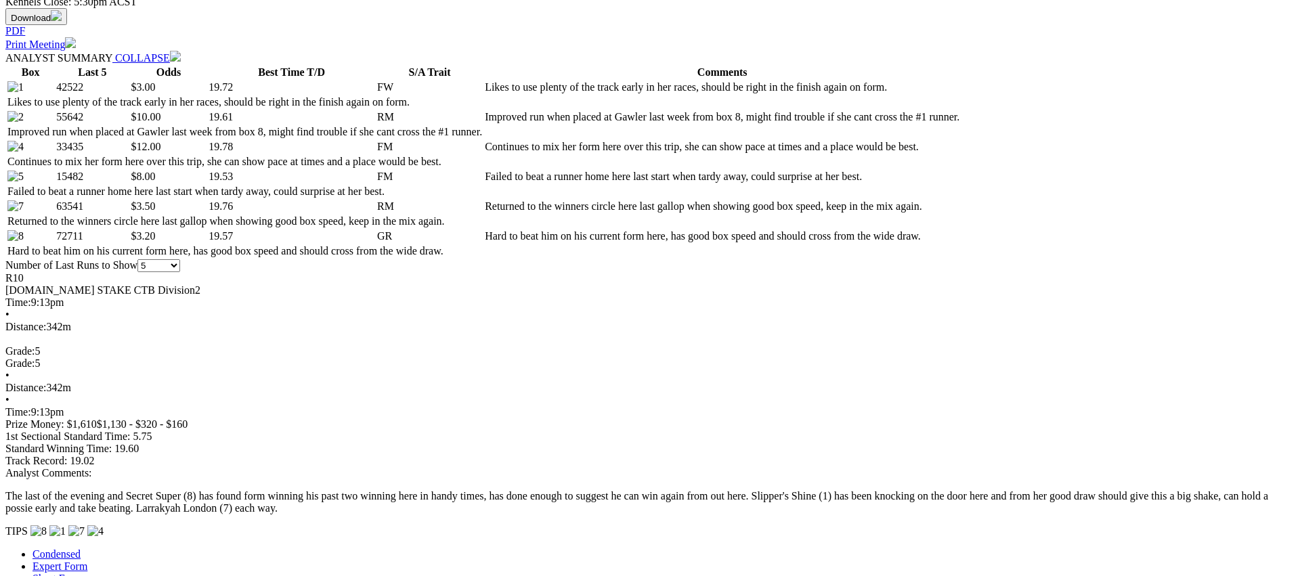
scroll to position [701, 0]
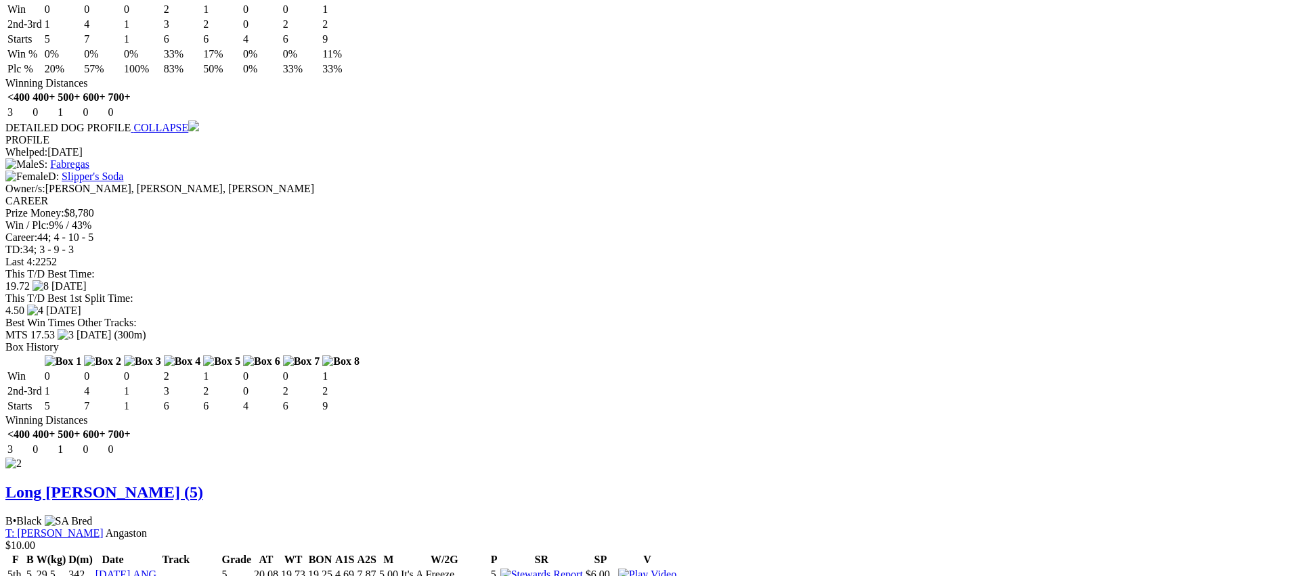
scroll to position [1470, 0]
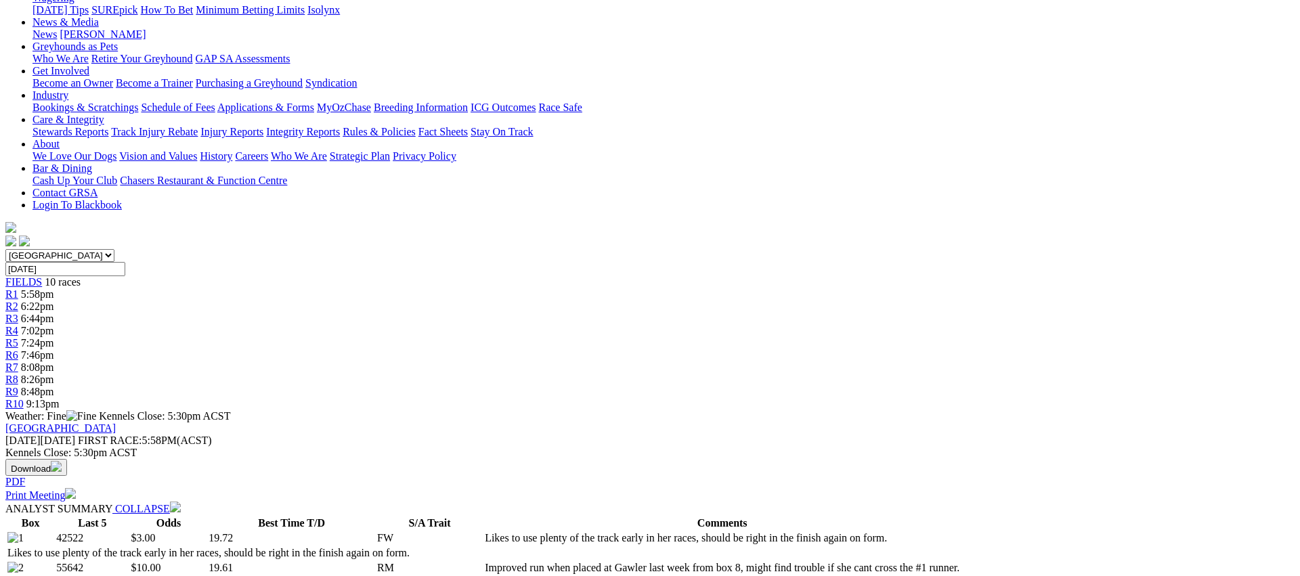
scroll to position [0, 0]
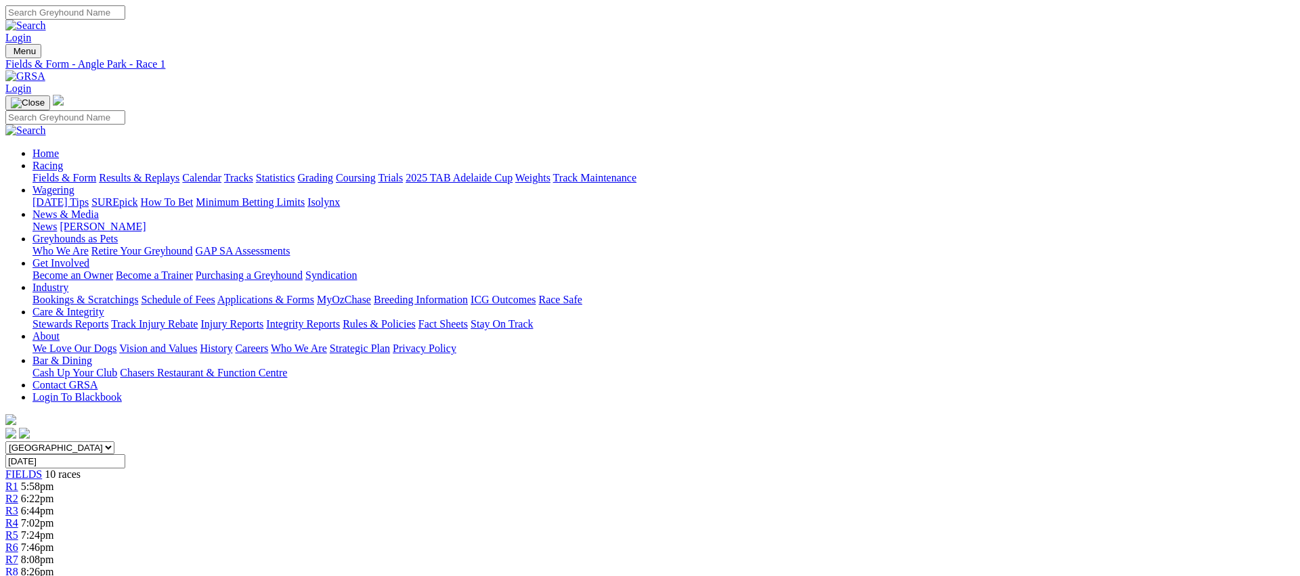
click at [96, 172] on link "Fields & Form" at bounding box center [64, 178] width 64 height 12
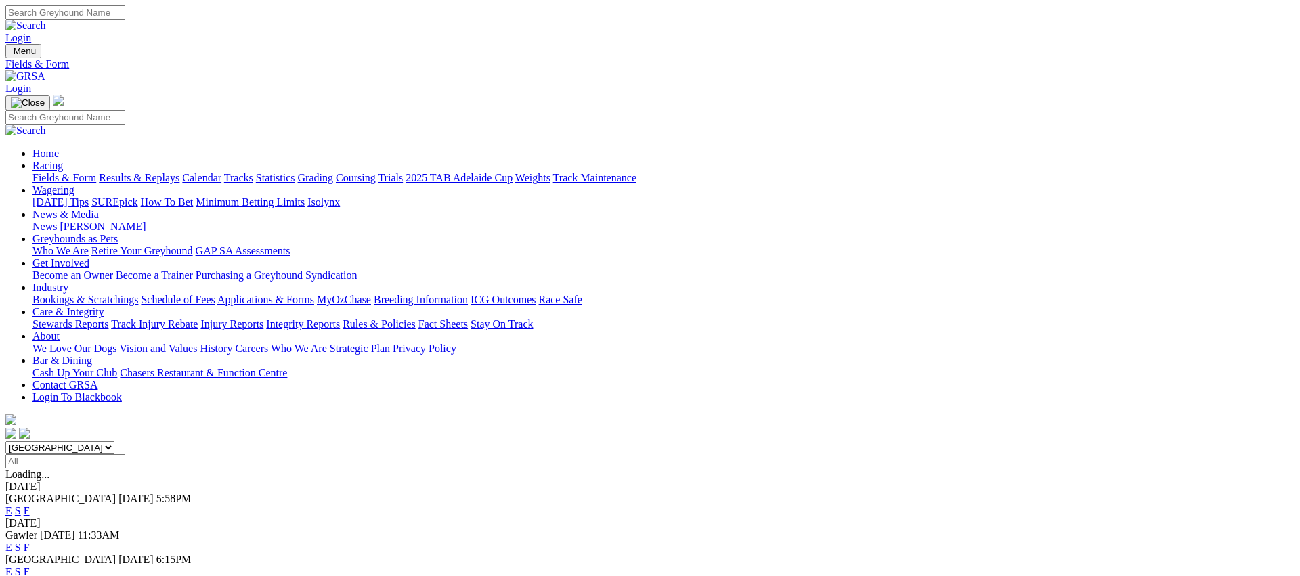
click at [12, 542] on link "E" at bounding box center [8, 548] width 7 height 12
